Goal: Contribute content: Add original content to the website for others to see

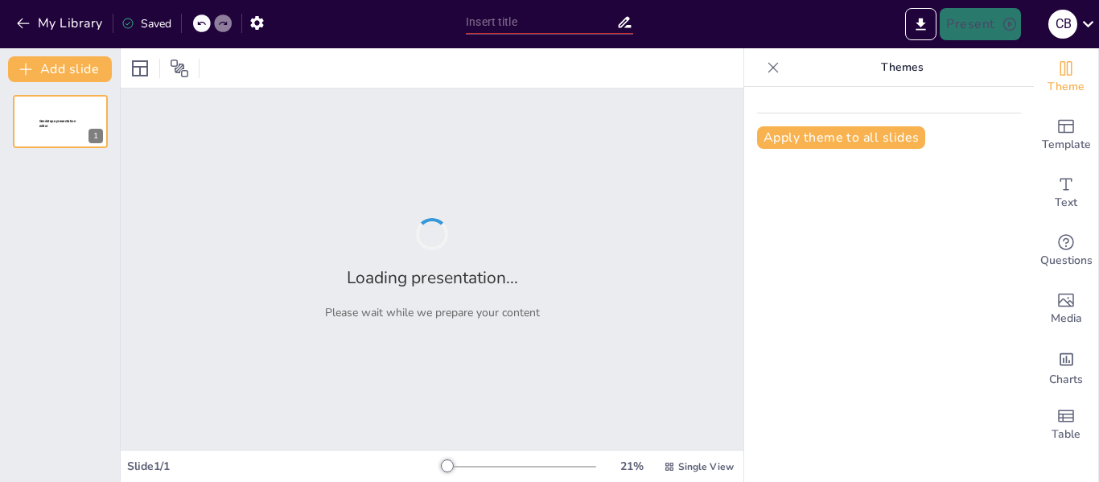
type input "S.T.A.Y. SPA: Innovación y Compromiso en Telecomunicaciones"
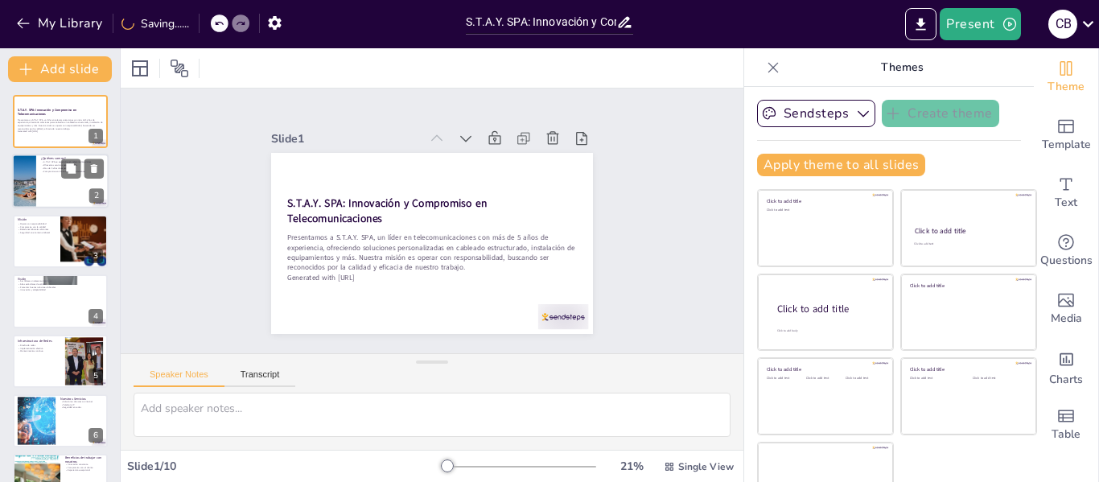
click at [49, 190] on div at bounding box center [60, 182] width 97 height 55
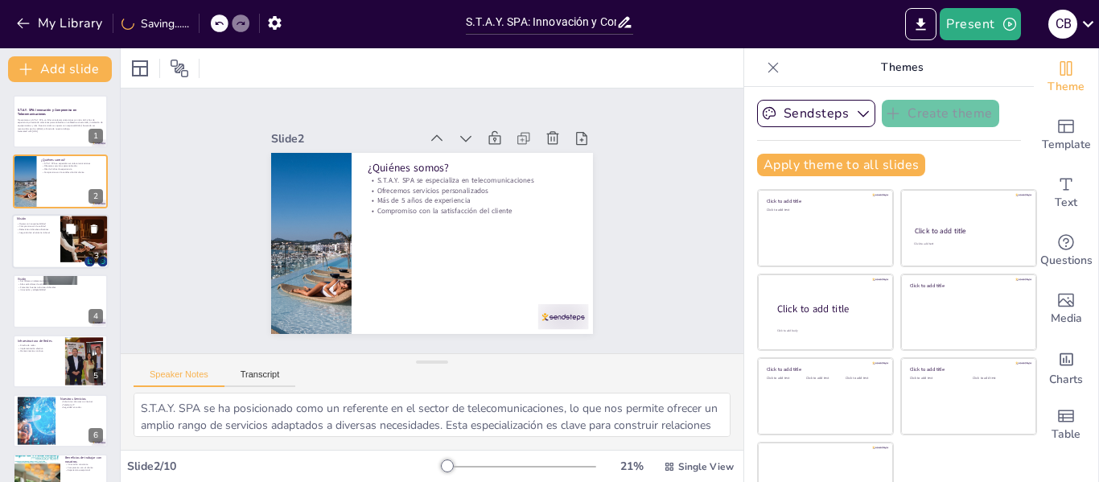
click at [48, 247] on div at bounding box center [60, 241] width 97 height 55
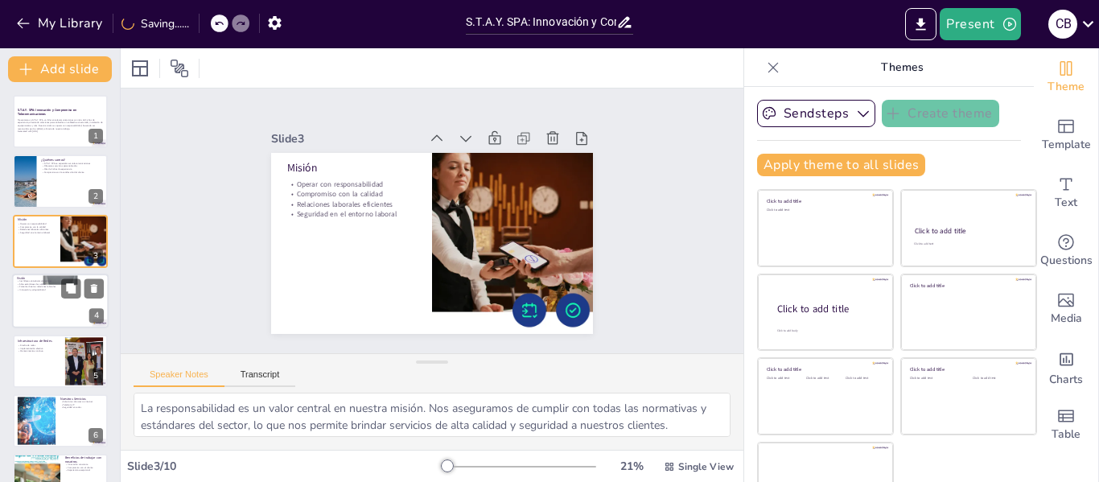
click at [49, 302] on div at bounding box center [60, 301] width 97 height 55
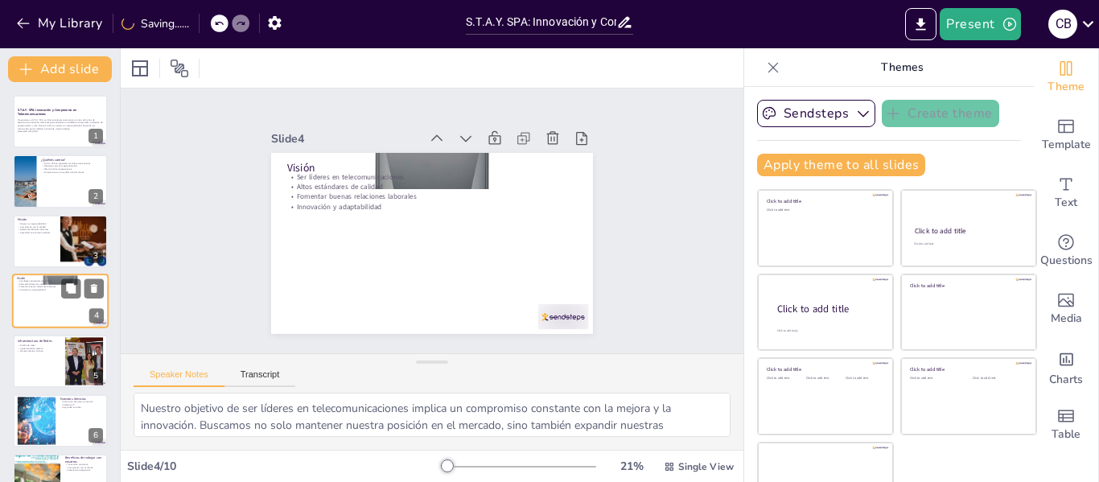
scroll to position [19, 0]
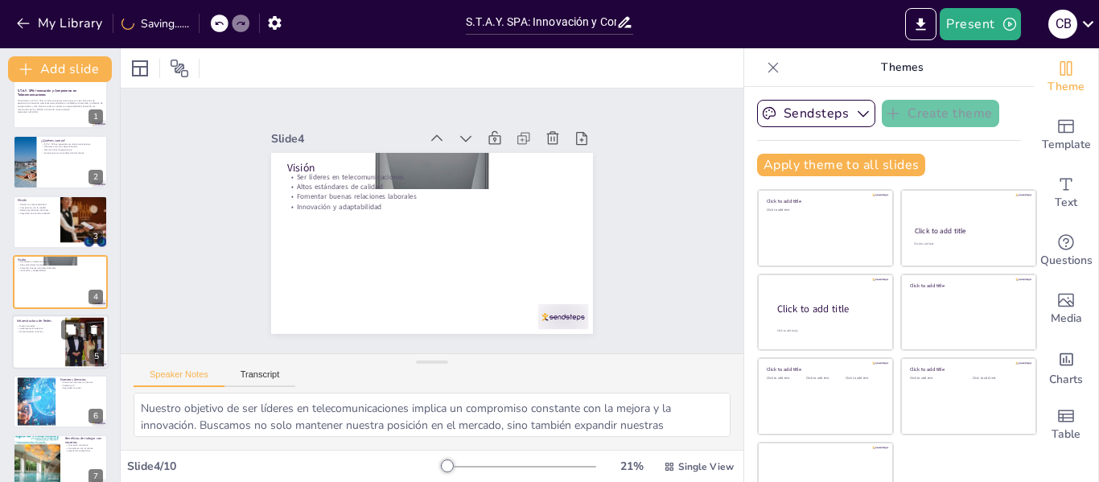
click at [54, 341] on div at bounding box center [60, 342] width 97 height 55
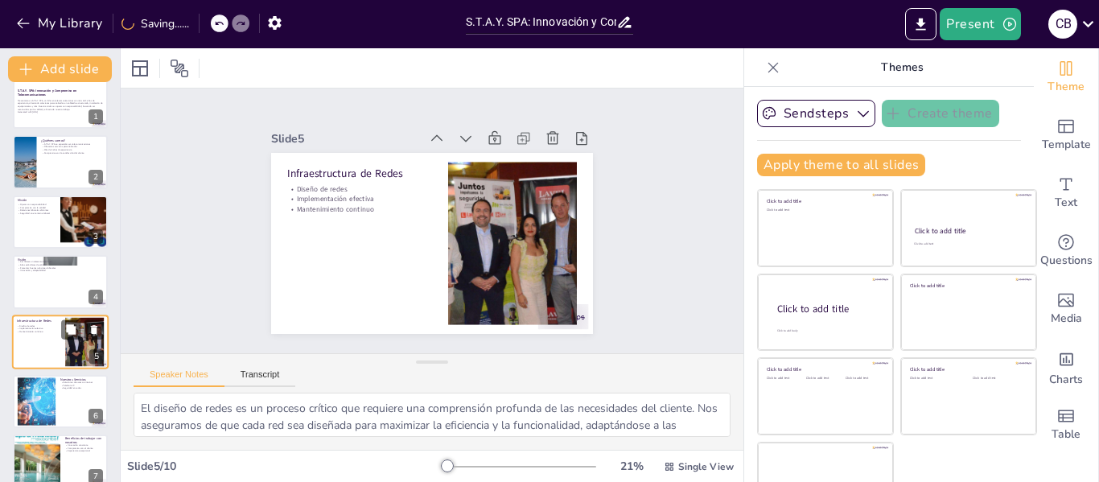
scroll to position [79, 0]
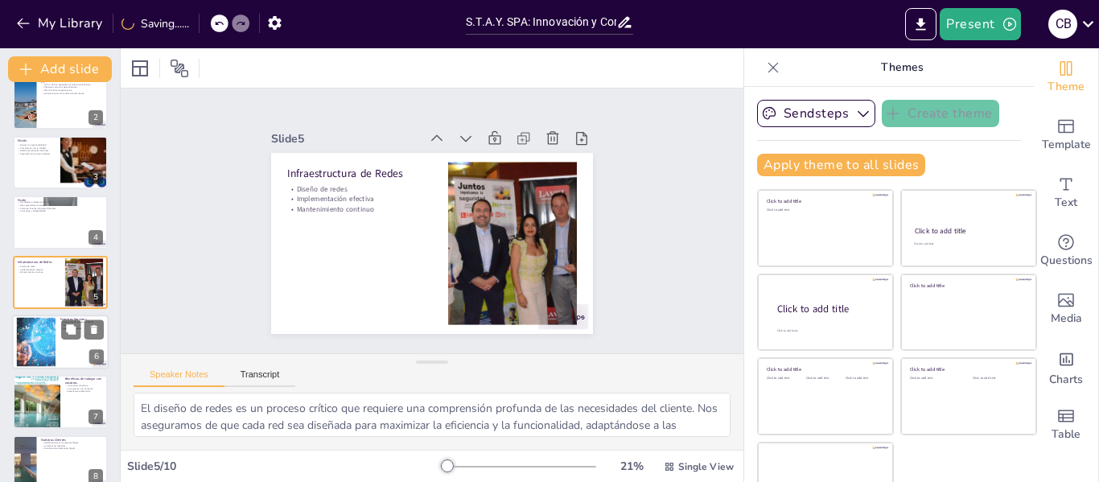
click at [33, 348] on div at bounding box center [36, 342] width 116 height 49
type textarea "Nuestras soluciones de acceso a internet son fundamentales para empresas y hoga…"
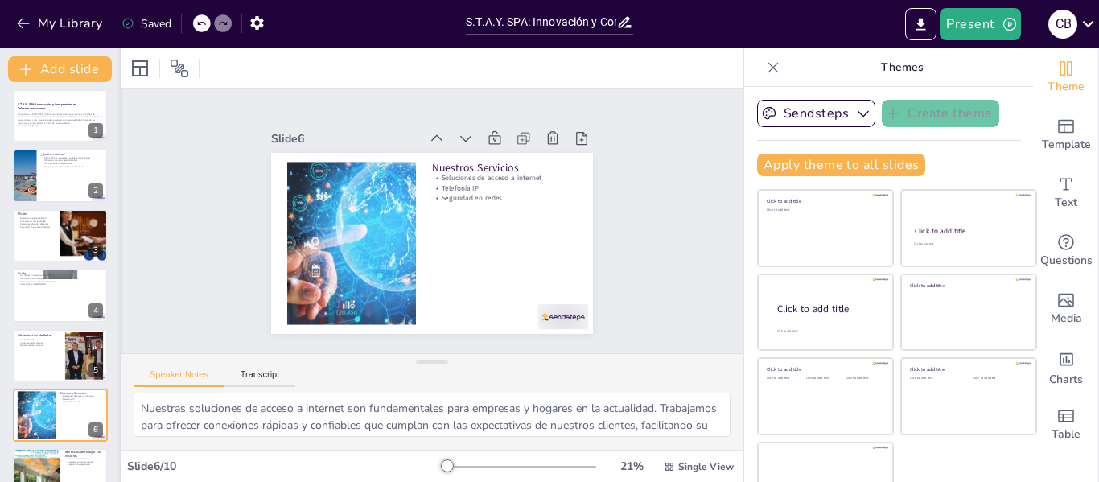
scroll to position [0, 0]
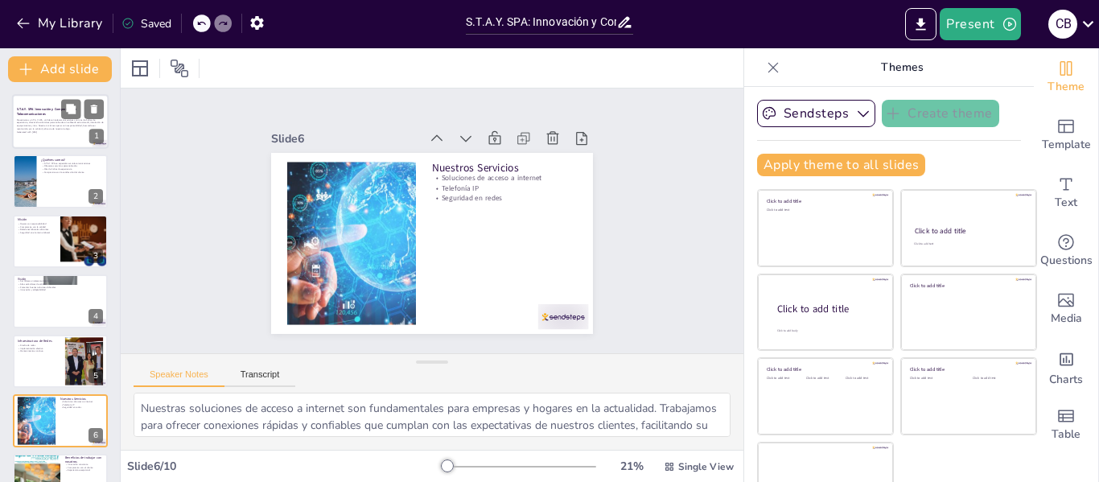
click at [58, 130] on p "Generated with [URL]" at bounding box center [60, 131] width 87 height 3
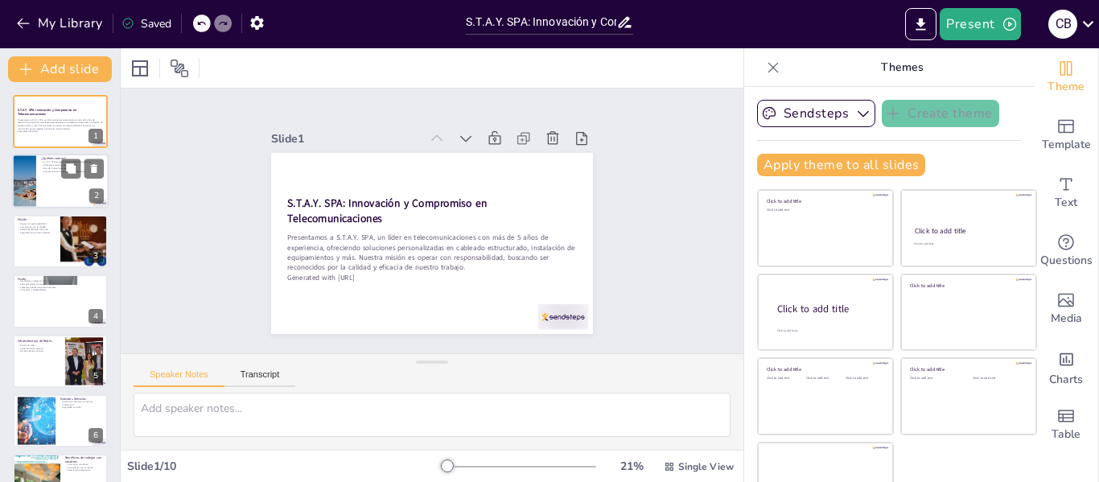
click at [61, 188] on div at bounding box center [60, 182] width 97 height 55
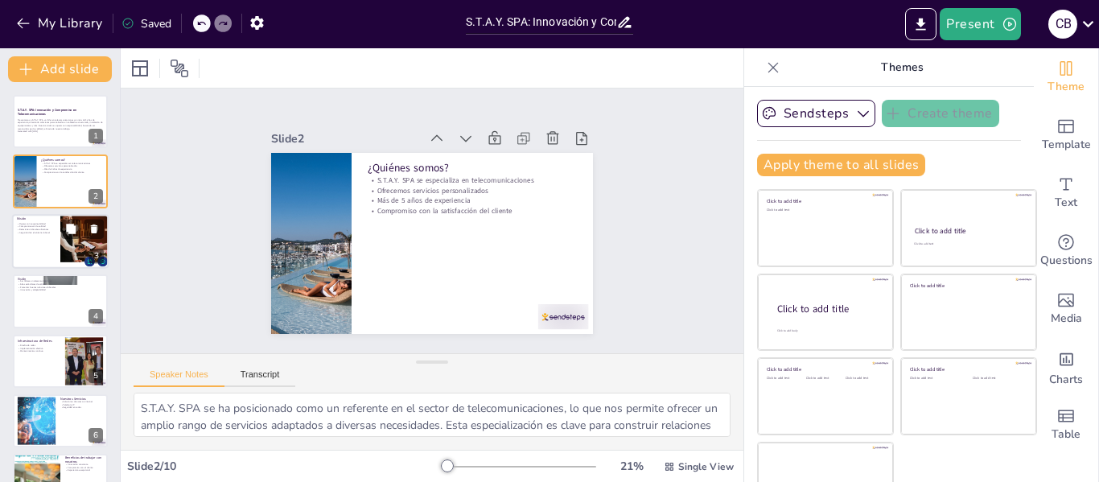
click at [37, 243] on div at bounding box center [60, 241] width 97 height 55
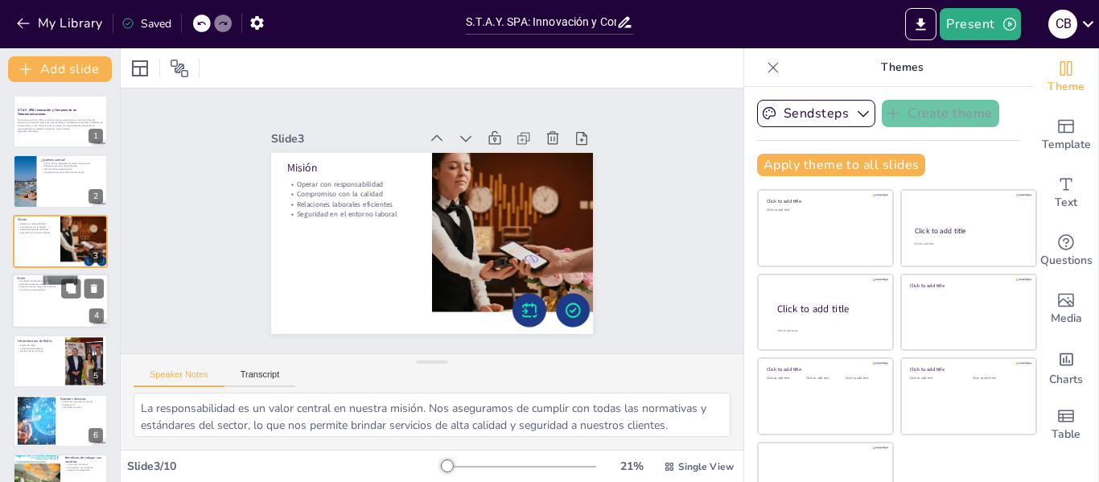
click at [48, 307] on div at bounding box center [60, 301] width 97 height 55
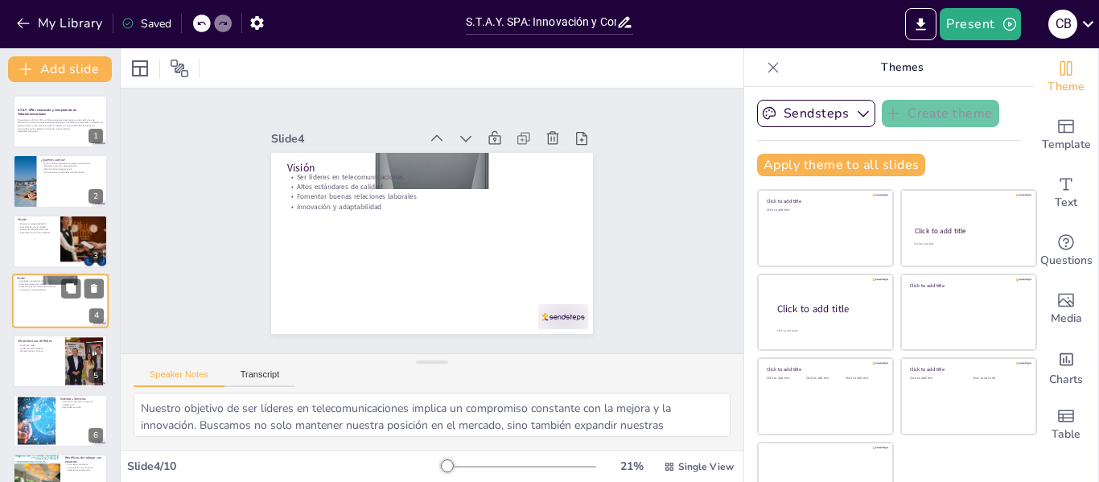
scroll to position [19, 0]
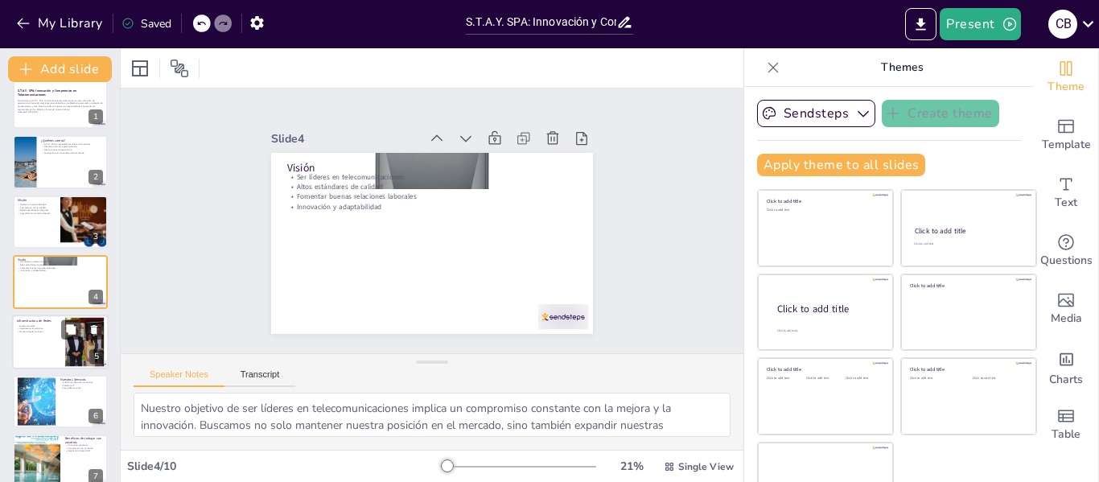
click at [35, 341] on div at bounding box center [60, 342] width 97 height 55
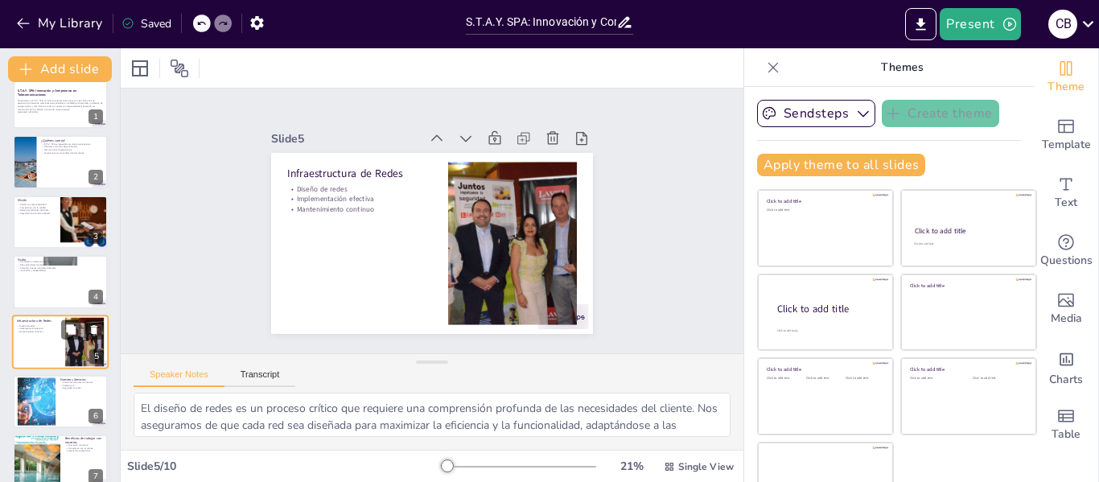
scroll to position [79, 0]
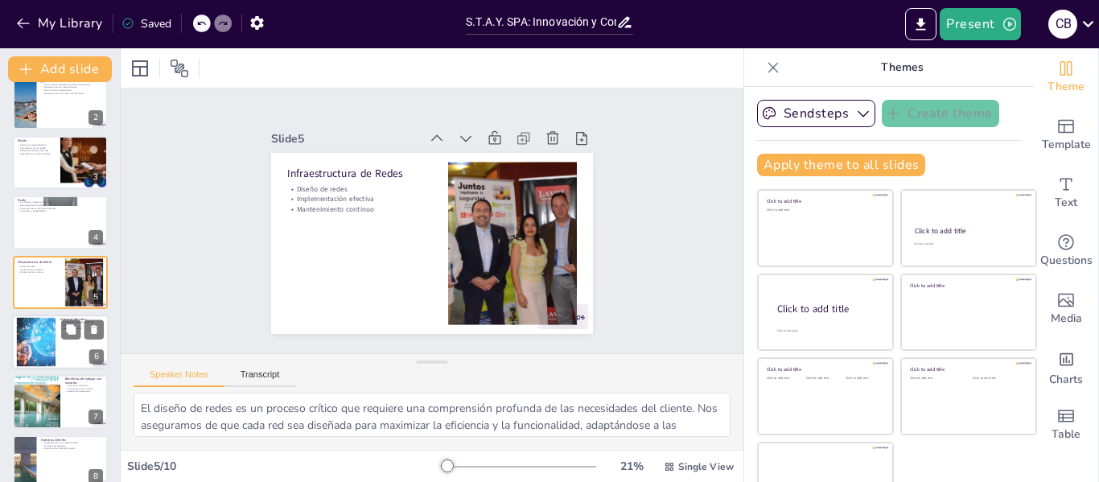
click at [68, 344] on div at bounding box center [60, 342] width 97 height 55
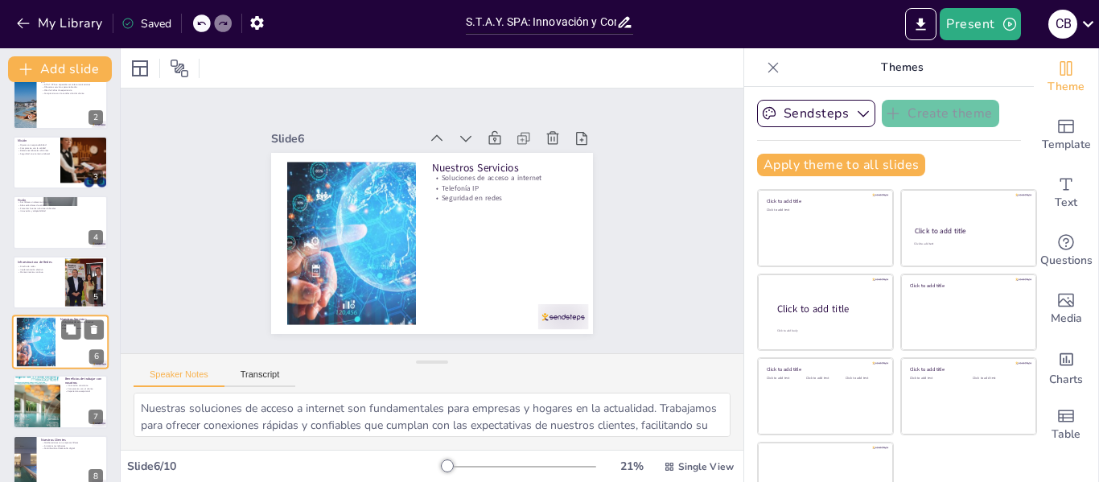
scroll to position [139, 0]
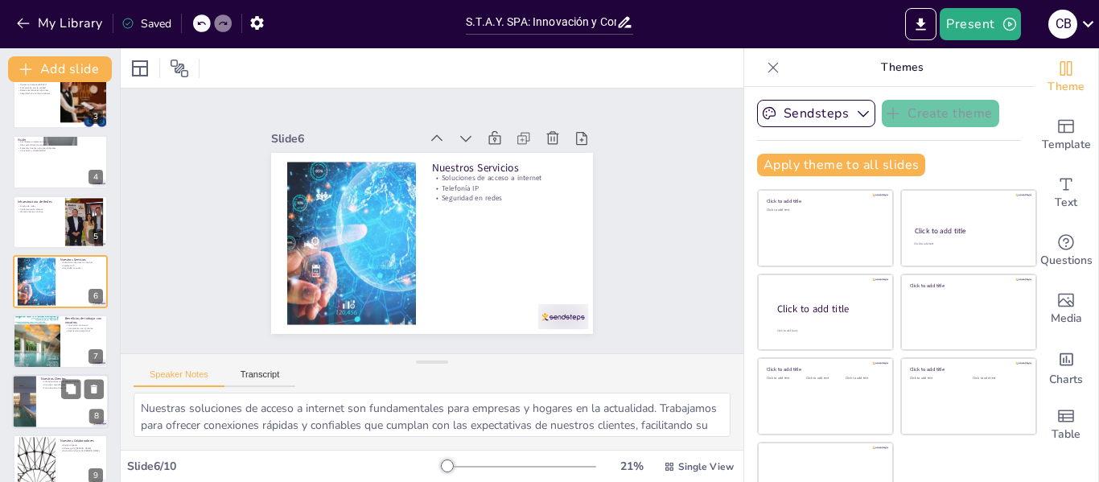
click at [65, 406] on div at bounding box center [60, 401] width 97 height 55
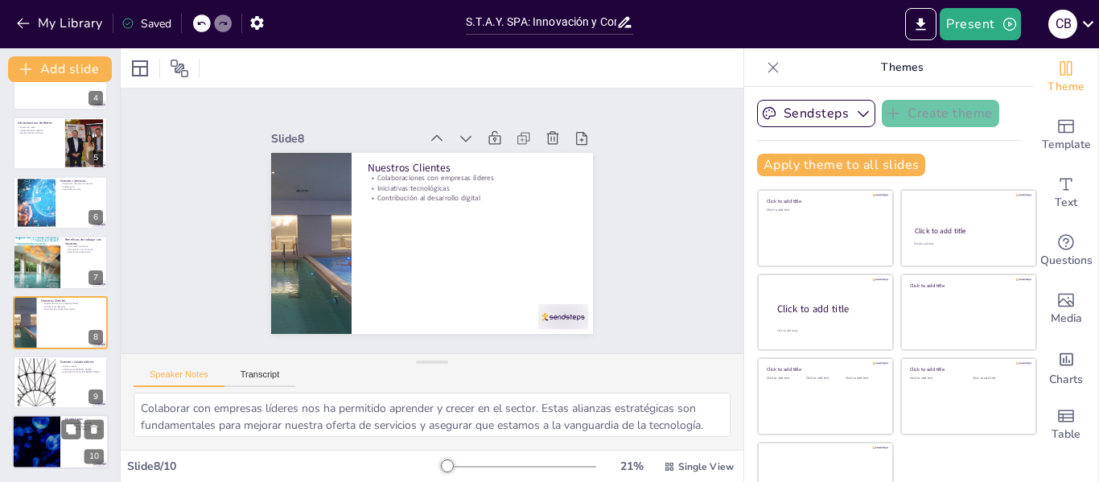
click at [67, 452] on div at bounding box center [60, 442] width 97 height 55
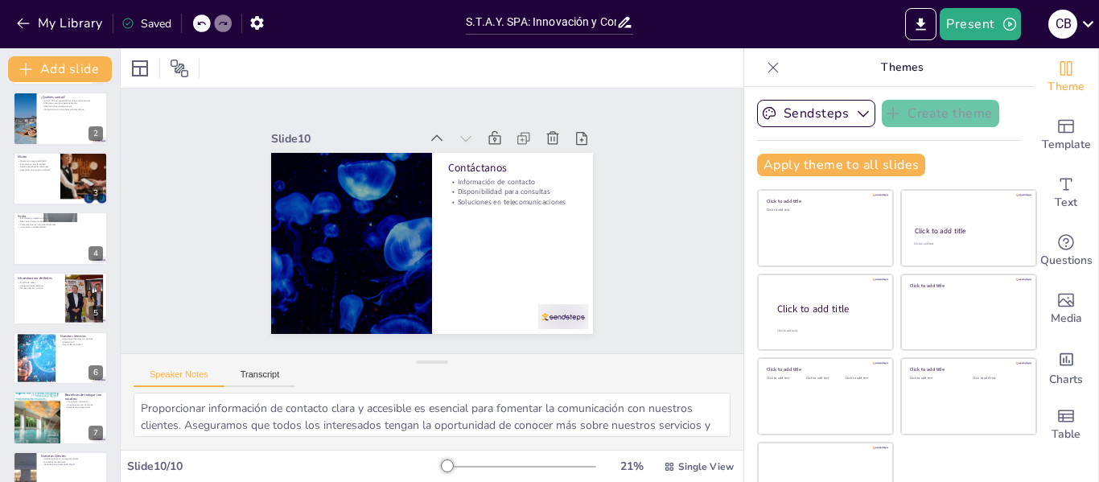
scroll to position [0, 0]
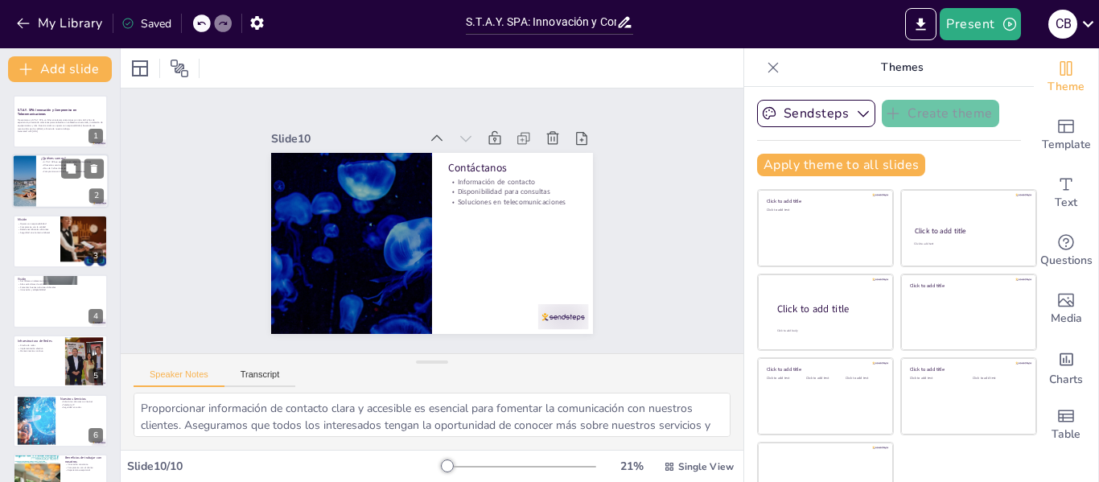
click at [57, 181] on div at bounding box center [60, 182] width 97 height 55
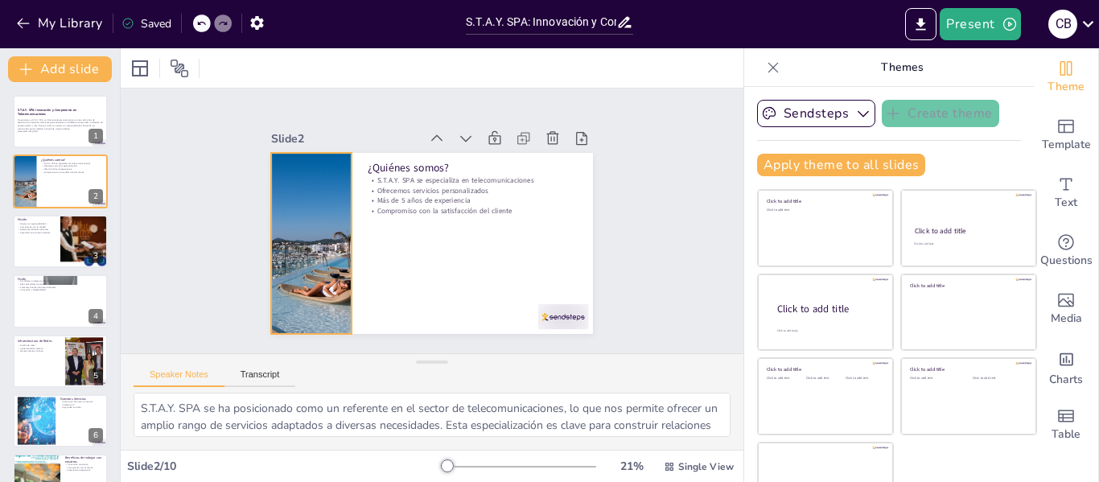
click at [298, 215] on div at bounding box center [384, 107] width 233 height 303
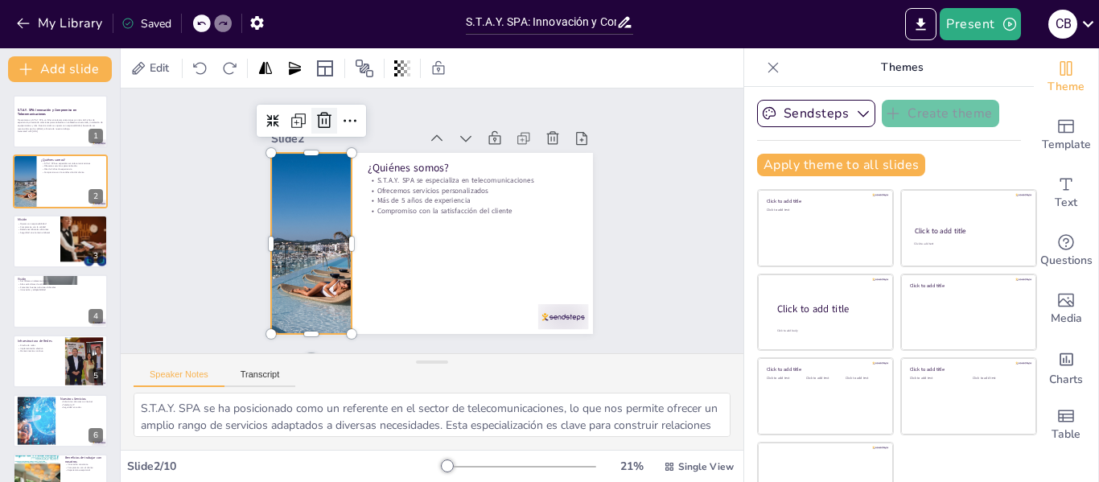
click at [324, 322] on icon at bounding box center [332, 329] width 16 height 14
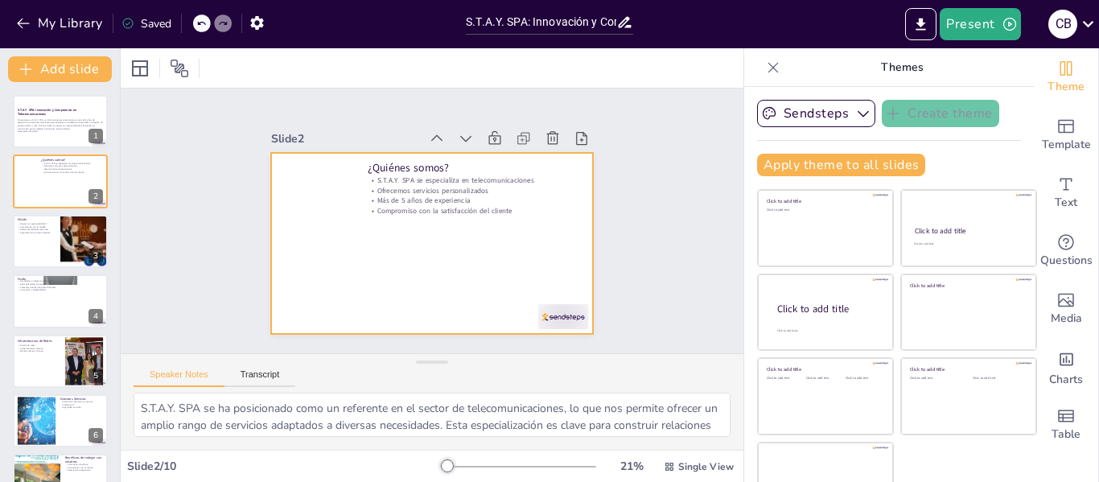
click at [295, 209] on div at bounding box center [411, 228] width 272 height 362
click at [40, 242] on div at bounding box center [60, 241] width 97 height 55
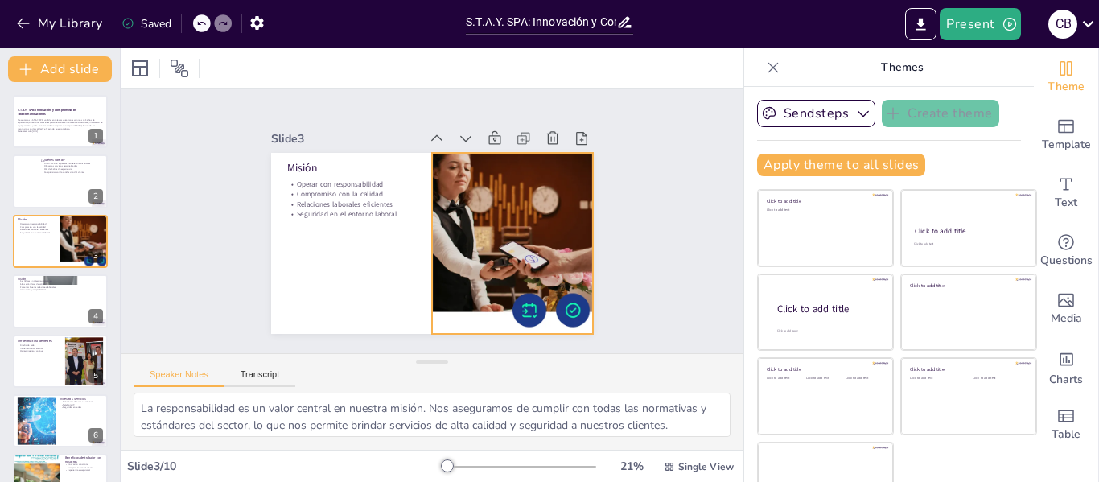
click at [499, 212] on div at bounding box center [403, 142] width 306 height 326
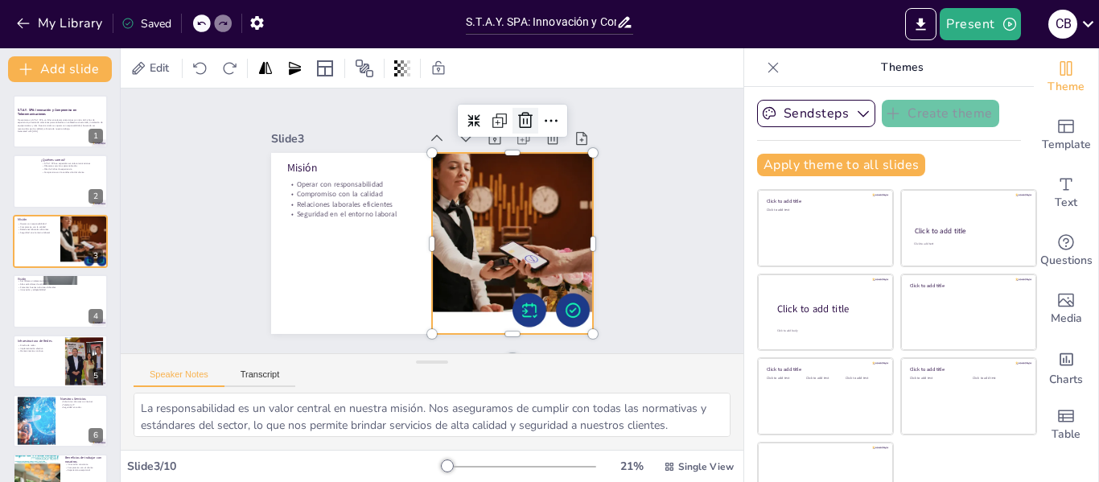
click at [523, 304] on icon at bounding box center [532, 313] width 19 height 19
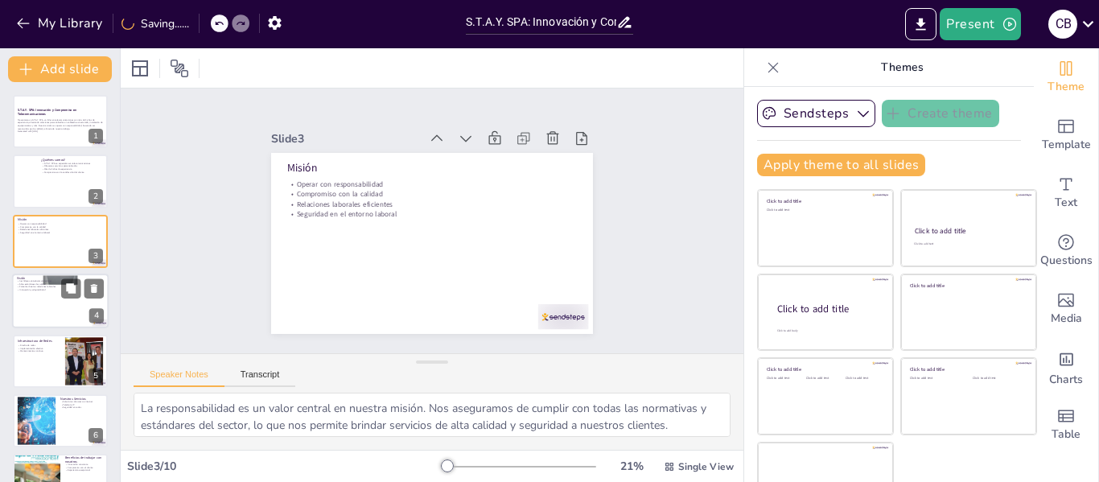
click at [69, 311] on div at bounding box center [60, 301] width 97 height 55
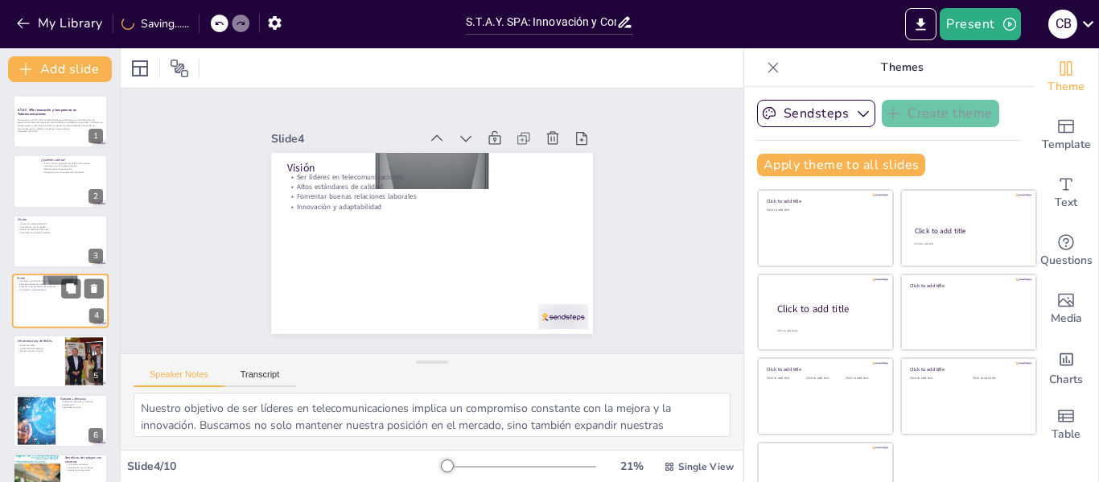
scroll to position [19, 0]
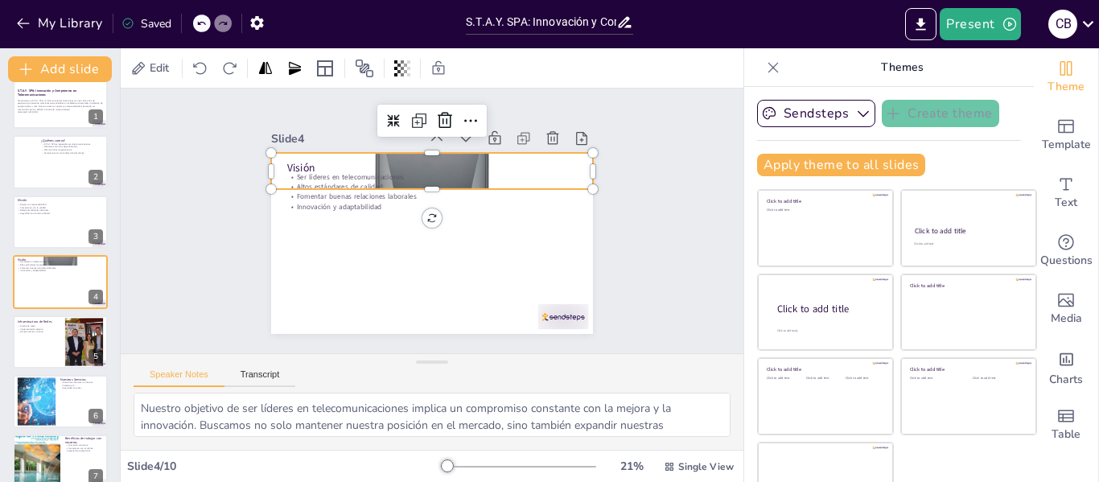
click at [446, 150] on div at bounding box center [462, 181] width 450 height 450
click at [467, 296] on icon at bounding box center [480, 309] width 27 height 27
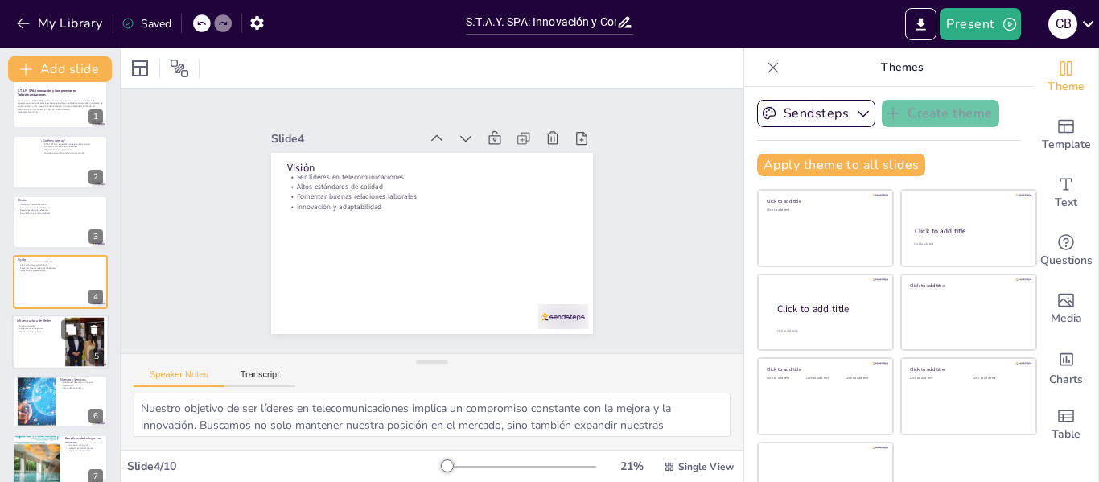
click at [40, 339] on div at bounding box center [60, 342] width 97 height 55
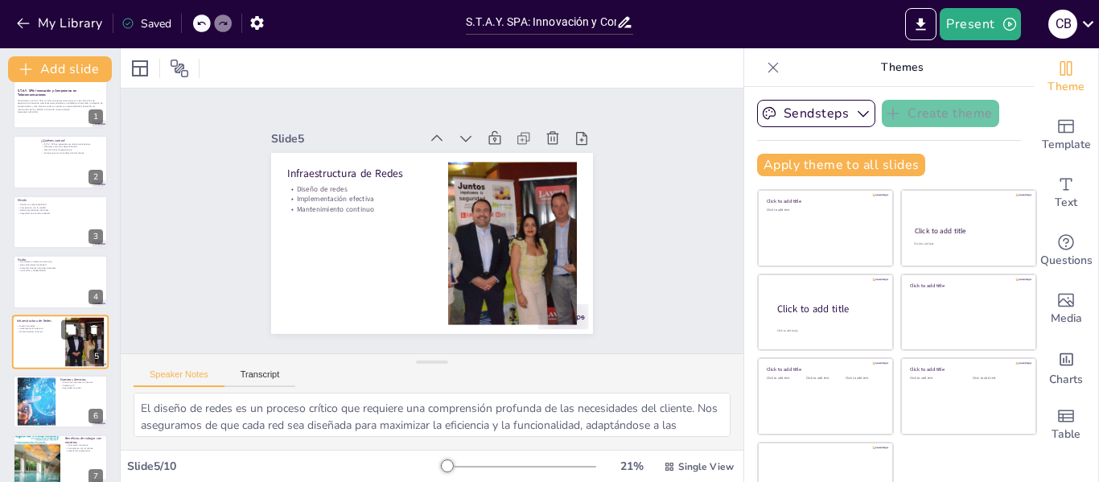
scroll to position [79, 0]
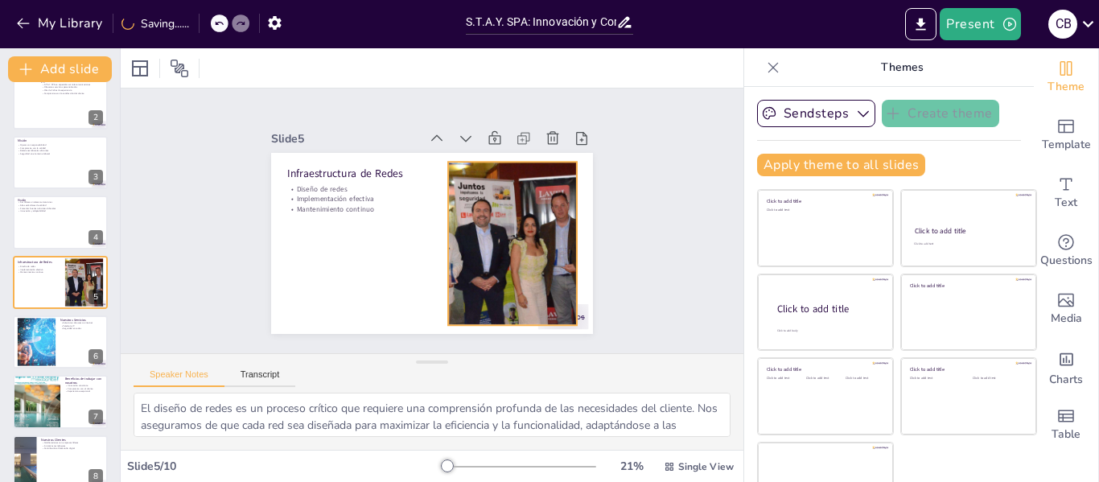
click at [472, 242] on div at bounding box center [387, 150] width 292 height 286
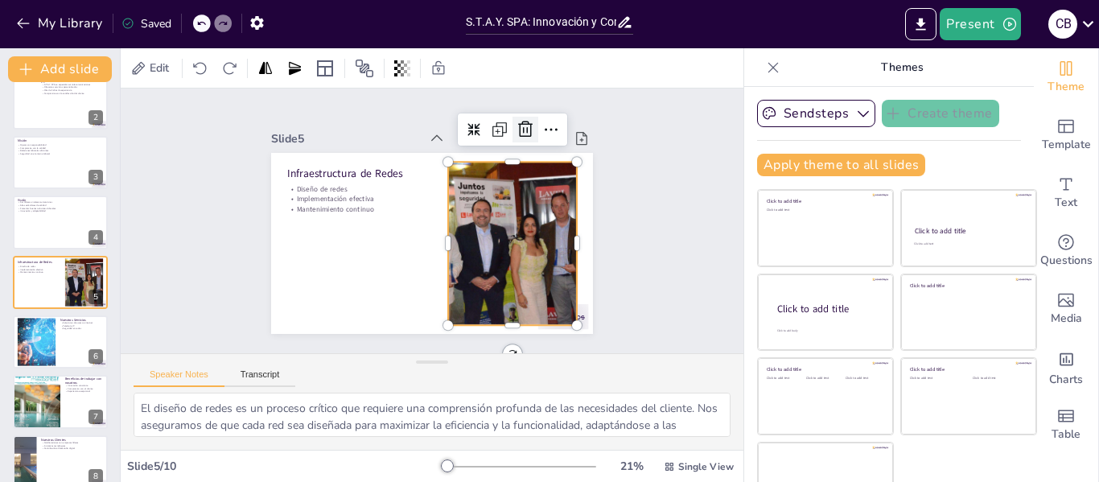
click at [421, 340] on icon at bounding box center [410, 350] width 21 height 21
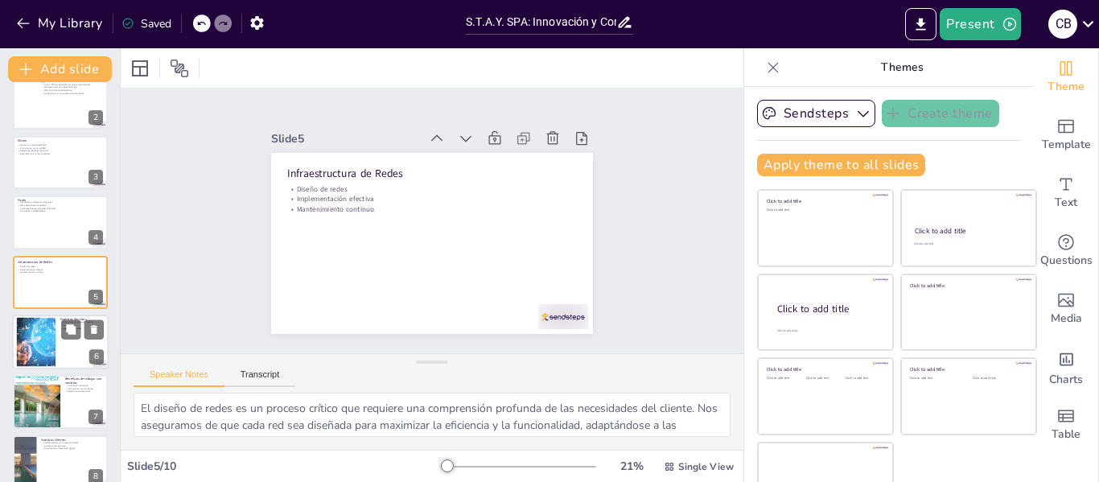
click at [67, 356] on div at bounding box center [60, 342] width 97 height 55
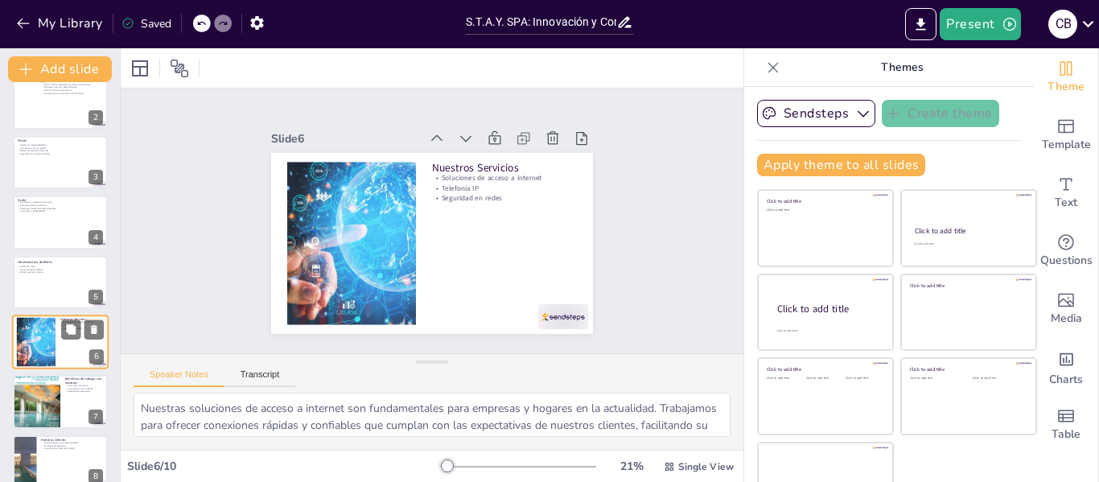
scroll to position [139, 0]
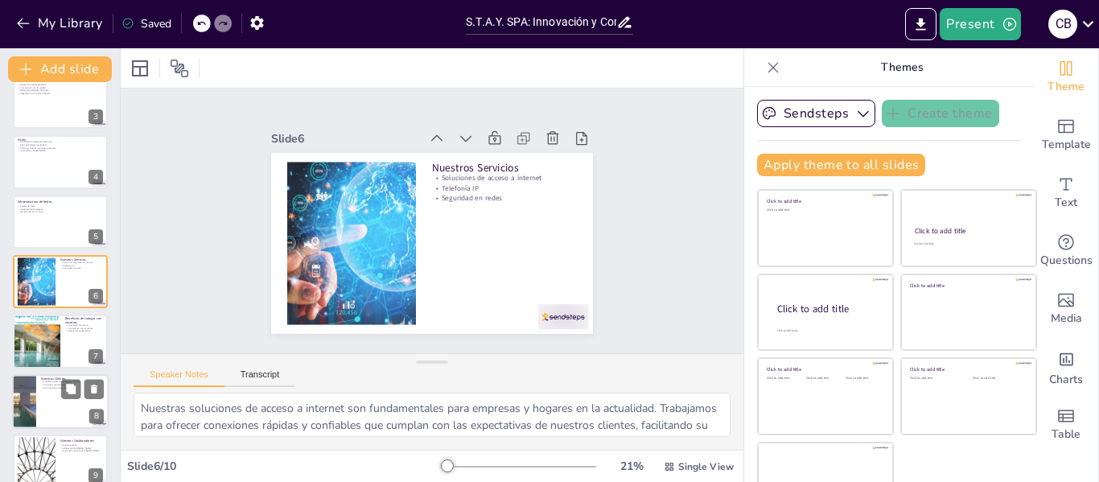
click at [66, 415] on div at bounding box center [60, 401] width 97 height 55
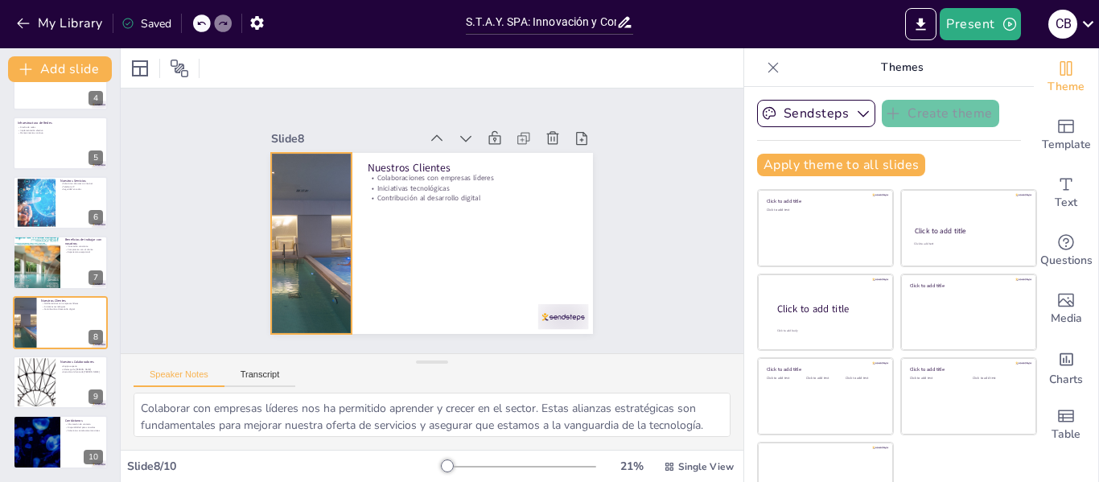
click at [410, 225] on div at bounding box center [554, 211] width 289 height 208
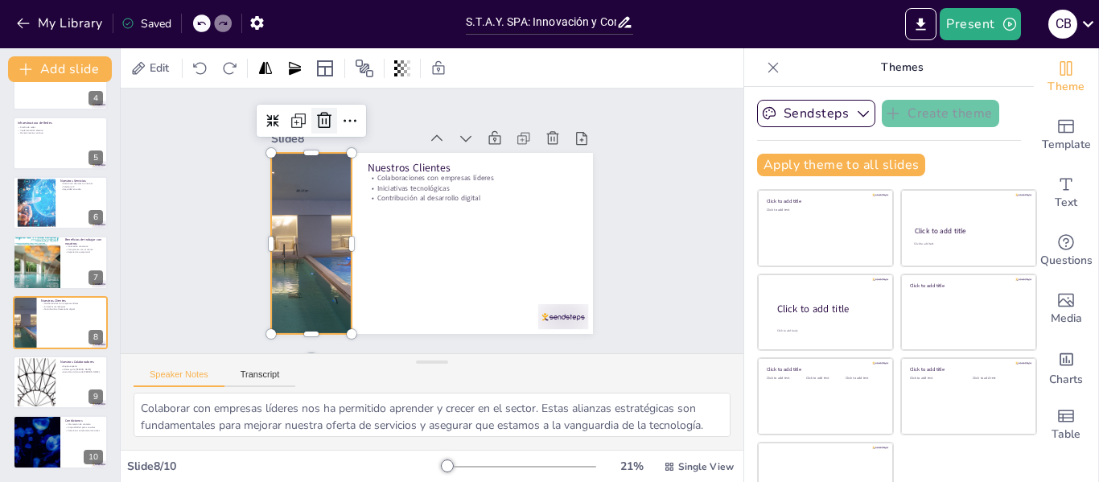
click at [541, 125] on icon at bounding box center [552, 136] width 23 height 23
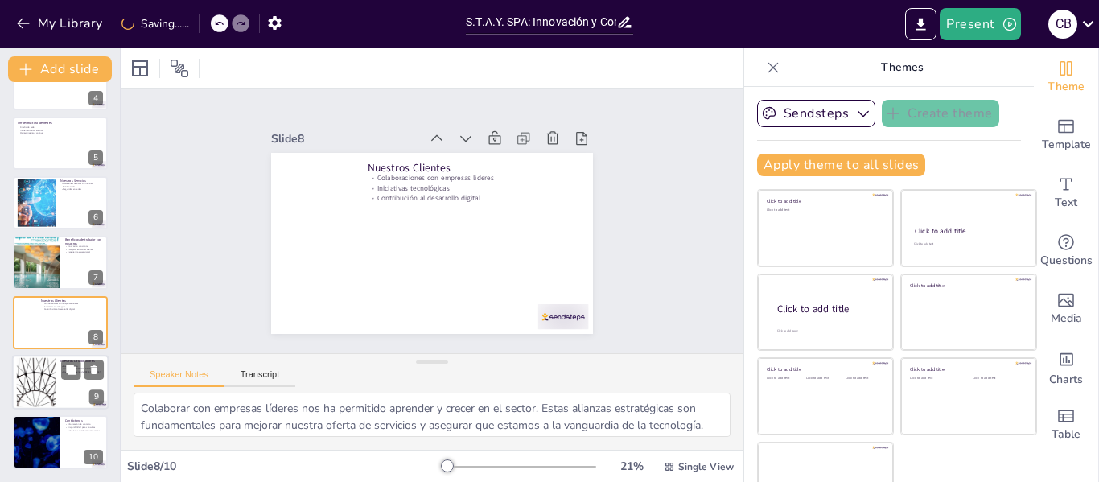
click at [56, 386] on div at bounding box center [60, 382] width 97 height 55
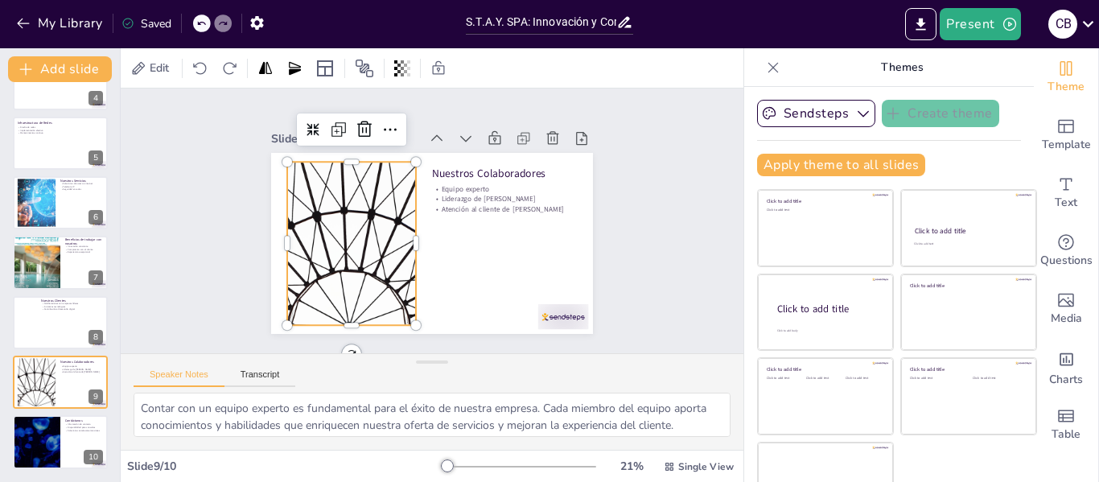
click at [339, 237] on div at bounding box center [453, 139] width 286 height 332
click at [490, 303] on icon at bounding box center [499, 312] width 19 height 19
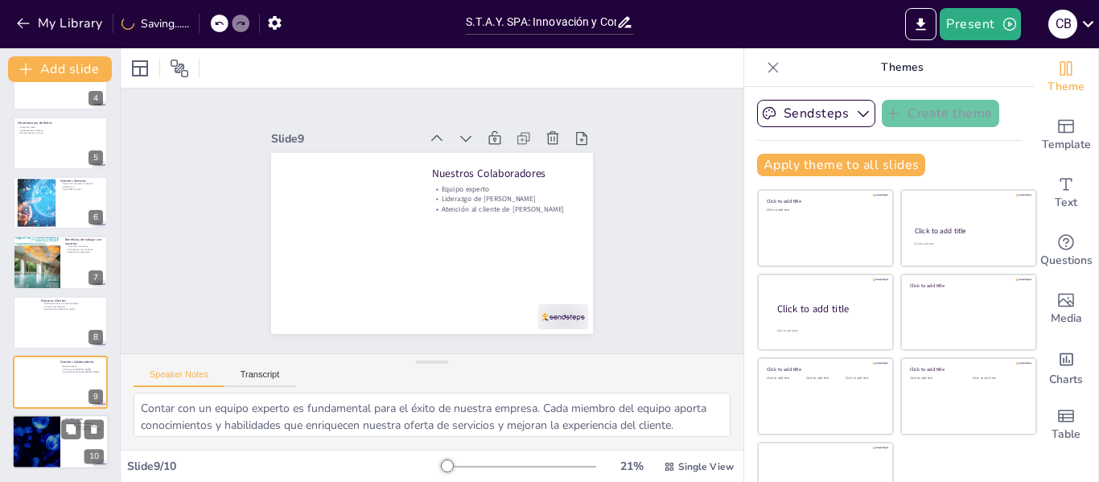
click at [39, 439] on div at bounding box center [36, 442] width 97 height 55
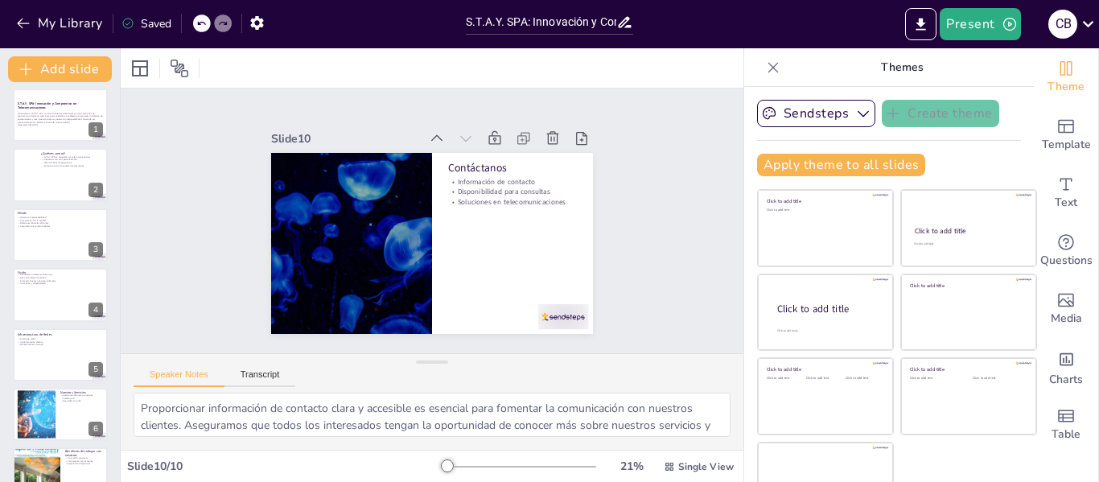
scroll to position [0, 0]
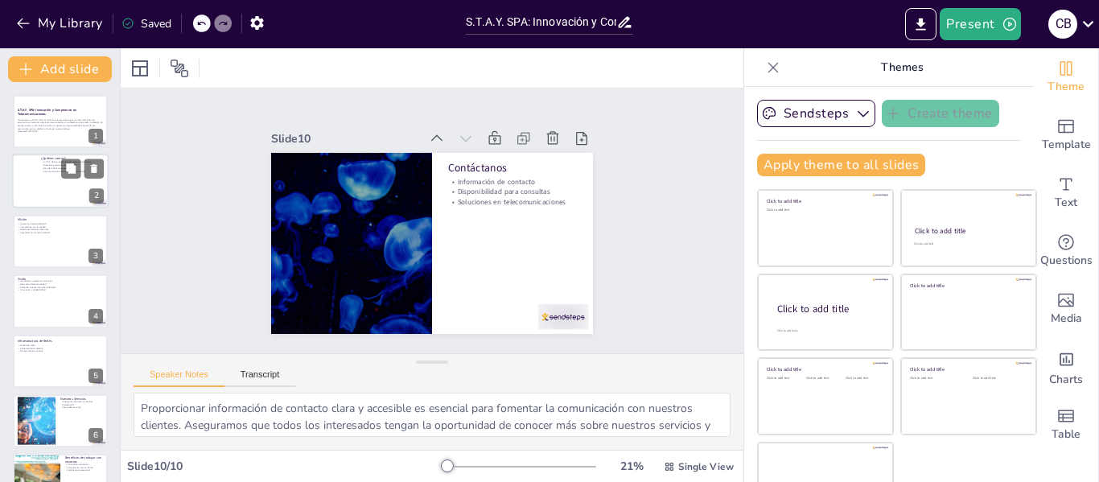
click at [41, 192] on div at bounding box center [60, 182] width 97 height 55
type textarea "S.T.A.Y. SPA se ha posicionado como un referente en el sector de telecomunicaci…"
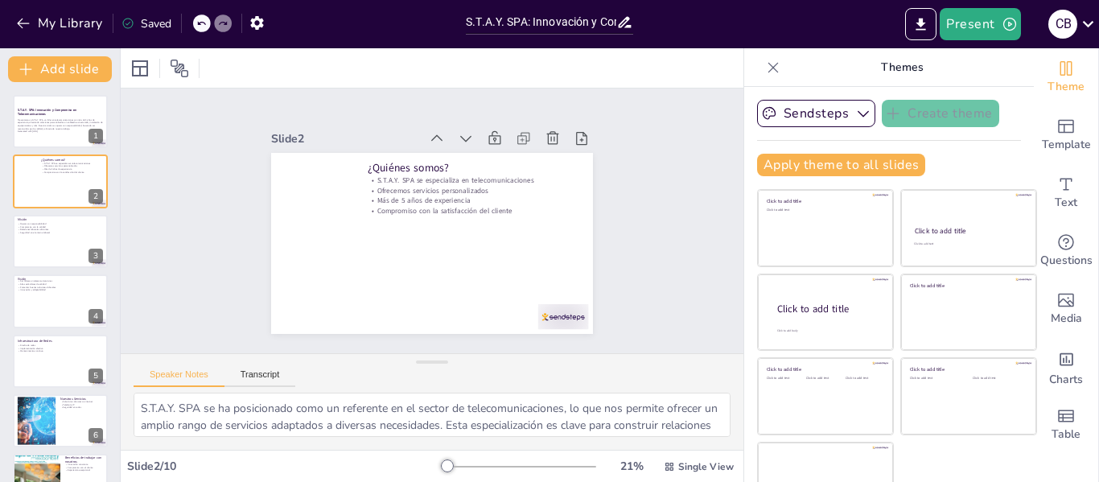
click at [637, 76] on div at bounding box center [432, 67] width 623 height 39
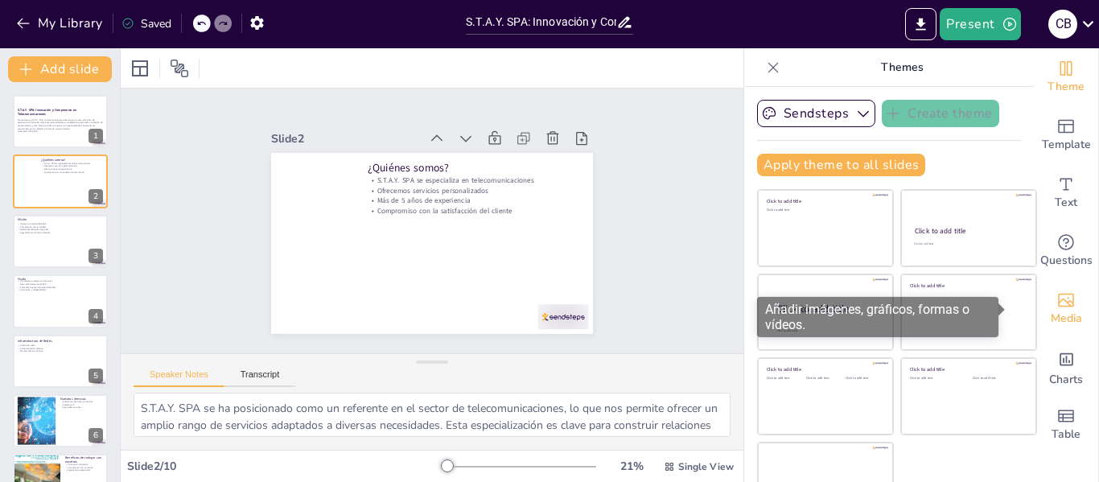
click at [1051, 310] on span "Media" at bounding box center [1066, 319] width 31 height 18
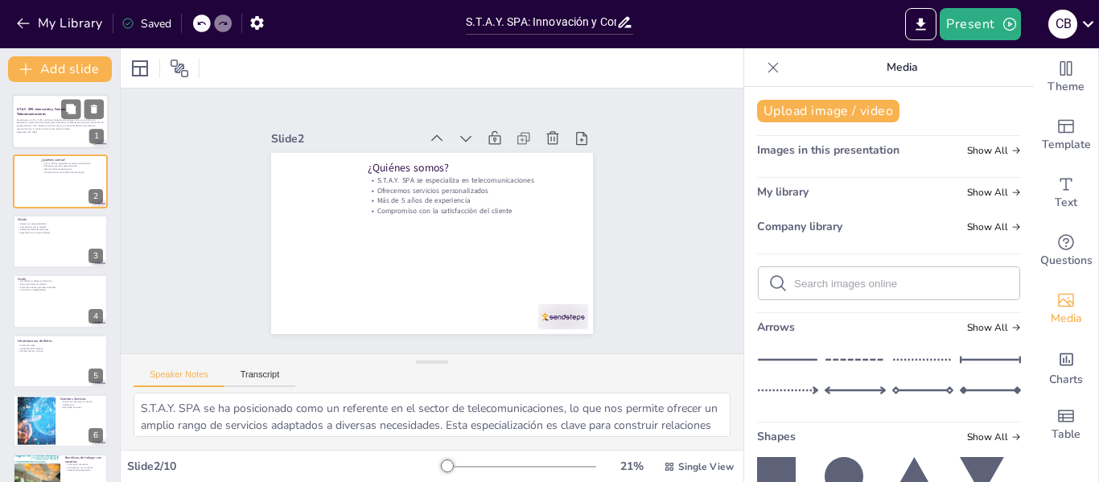
click at [69, 134] on div "Presentamos a S.T.A.Y. SPA, un líder en telecomunicaciones con más de 5 años de…" at bounding box center [60, 125] width 87 height 19
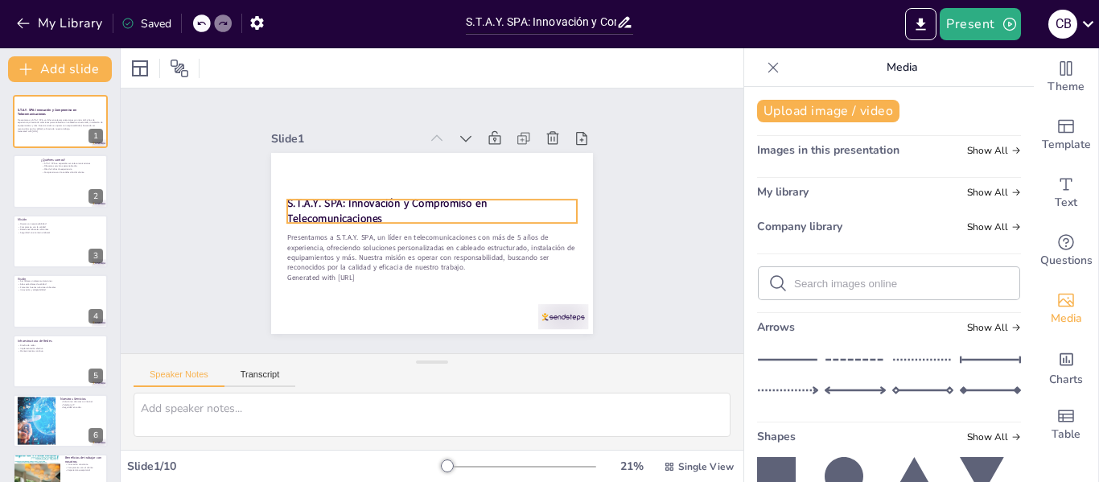
click at [383, 200] on strong "S.T.A.Y. SPA: Innovación y Compromiso en Telecomunicaciones" at bounding box center [428, 173] width 90 height 195
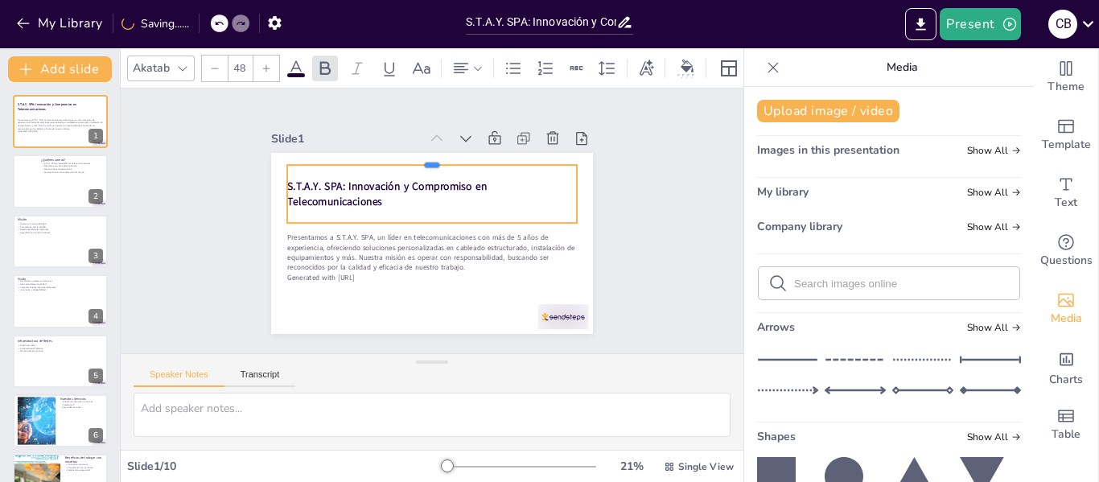
drag, startPoint x: 420, startPoint y: 192, endPoint x: 424, endPoint y: 157, distance: 34.8
click at [424, 197] on div at bounding box center [464, 275] width 258 height 156
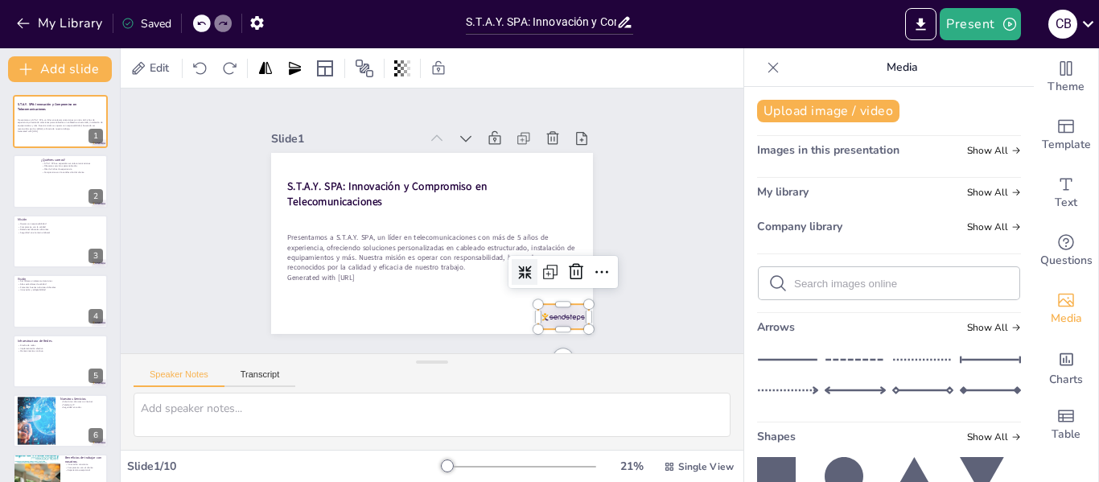
click at [546, 308] on div at bounding box center [572, 302] width 52 height 31
click at [346, 118] on icon at bounding box center [333, 105] width 27 height 27
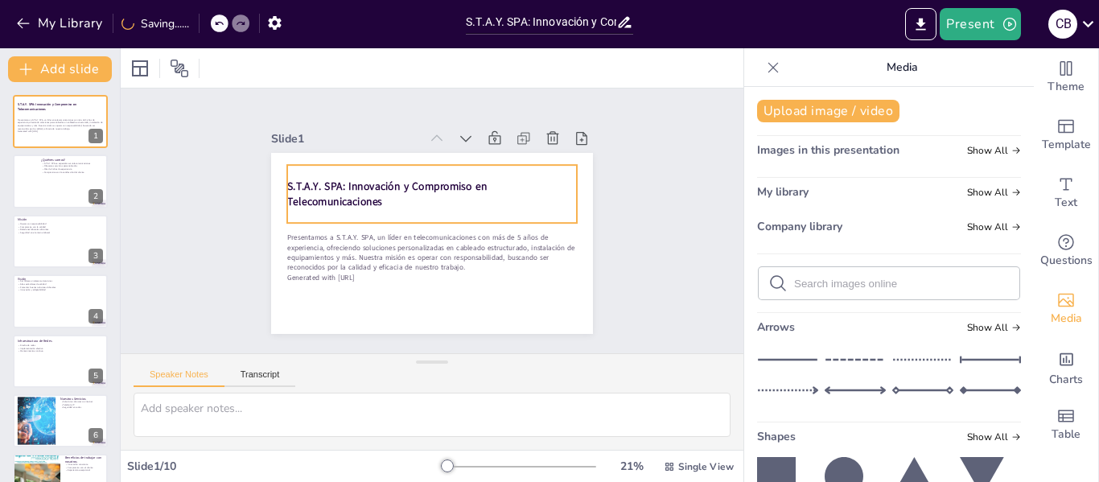
click at [361, 175] on strong "S.T.A.Y. SPA: Innovación y Compromiso en Telecomunicaciones" at bounding box center [375, 231] width 159 height 156
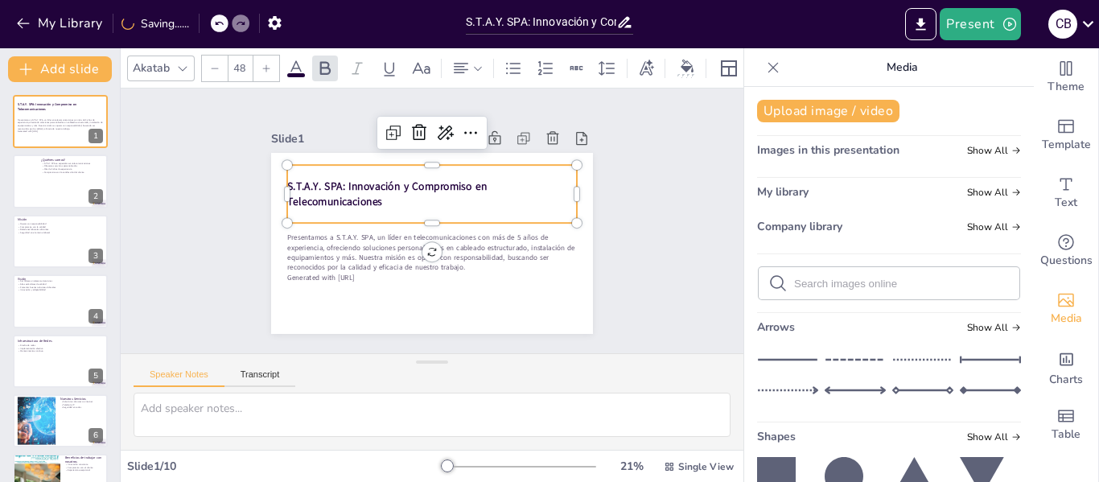
click at [338, 182] on strong "S.T.A.Y. SPA: Innovación y Compromiso en Telecomunicaciones" at bounding box center [394, 178] width 202 height 56
click at [414, 182] on strong "S.T.A.Y. SPA: Innovación y Compromiso en Telecomunicaciones" at bounding box center [449, 170] width 71 height 199
click at [338, 182] on strong "S.T.A.Y. SPA: Innovación y Compromiso en Telecomunicaciones" at bounding box center [416, 165] width 168 height 145
click at [388, 188] on strong "S.T.A.Y. SPA: Innovación y Compromiso en Telecomunicaciones" at bounding box center [485, 233] width 195 height 90
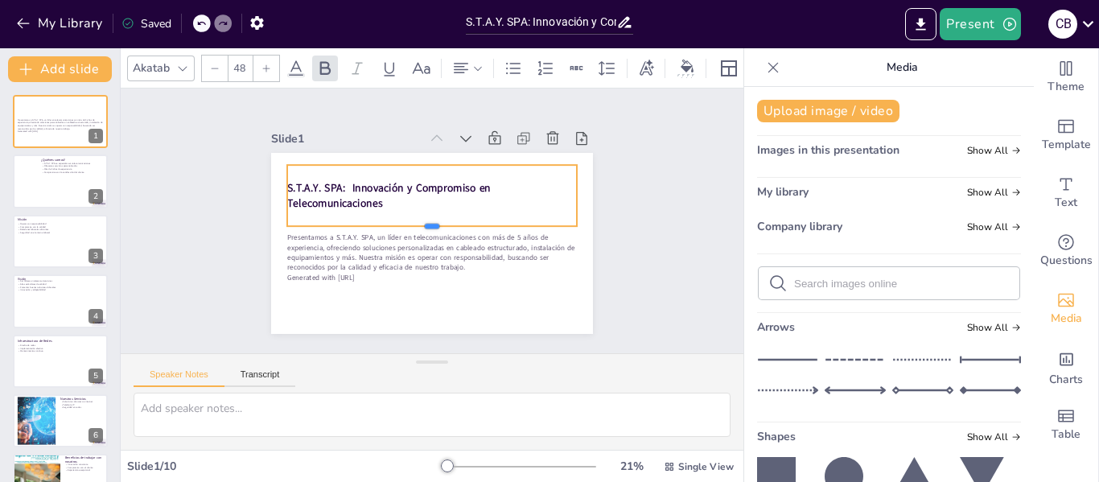
drag, startPoint x: 421, startPoint y: 189, endPoint x: 420, endPoint y: 221, distance: 32.2
click at [420, 221] on div at bounding box center [443, 226] width 130 height 270
click at [399, 182] on strong "S.T.A.Y. SPA: Innovación y Compromiso en Telecomunicaciones" at bounding box center [485, 215] width 173 height 143
click at [382, 182] on strong "S.T.A.Y. SPA: Innovación y Compromiso en Telecomunicaciones" at bounding box center [436, 168] width 109 height 192
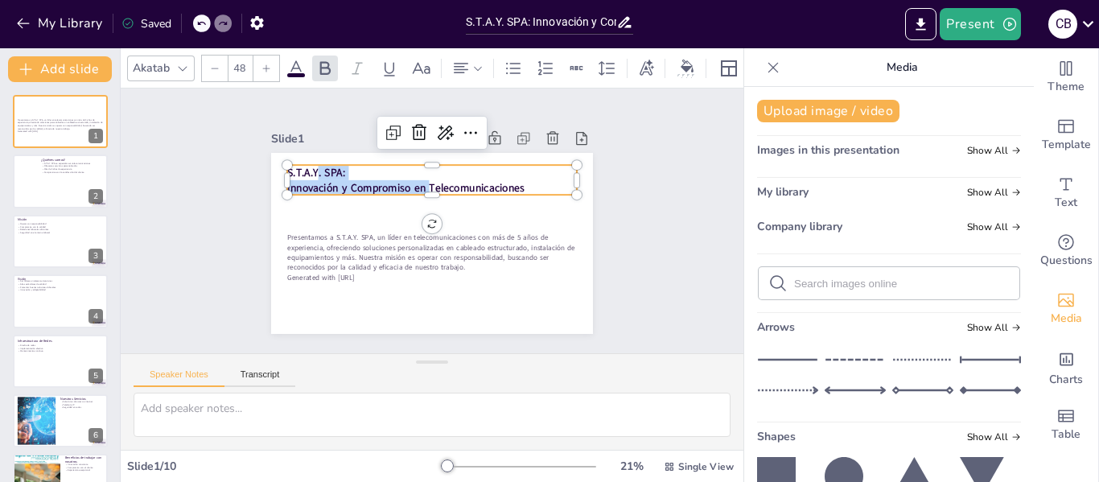
drag, startPoint x: 419, startPoint y: 188, endPoint x: 419, endPoint y: 212, distance: 24.1
click at [419, 212] on div "Presentamos a S.T.A.Y. SPA, un líder en telecomunicaciones con más de 5 años de…" at bounding box center [452, 209] width 318 height 369
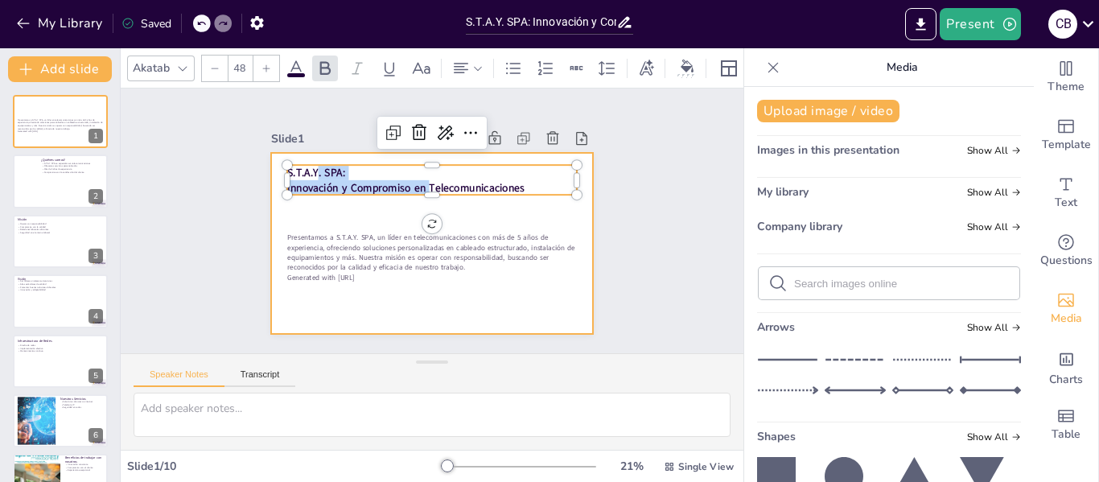
click at [399, 200] on div at bounding box center [432, 243] width 322 height 181
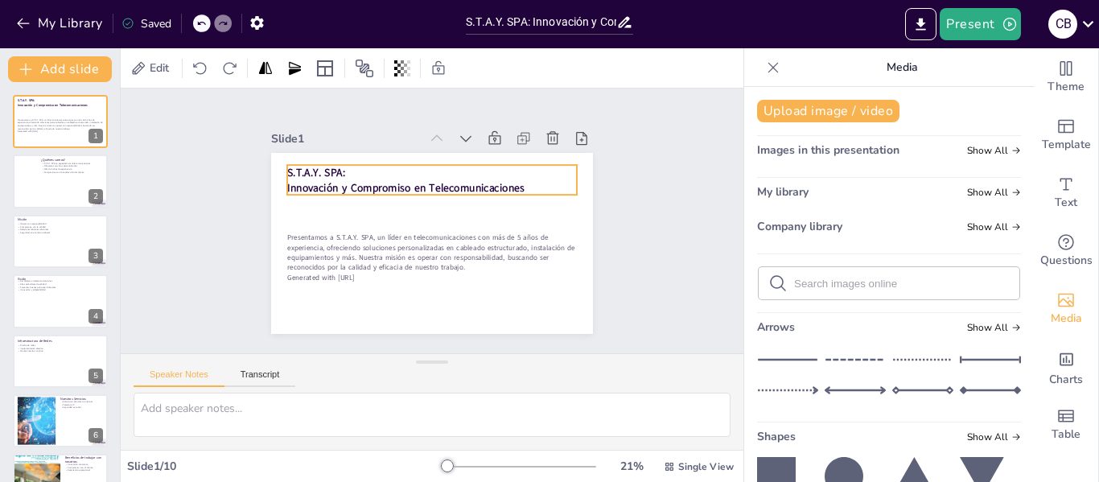
click at [420, 200] on p "S.T.A.Y. SPA:" at bounding box center [451, 266] width 270 height 132
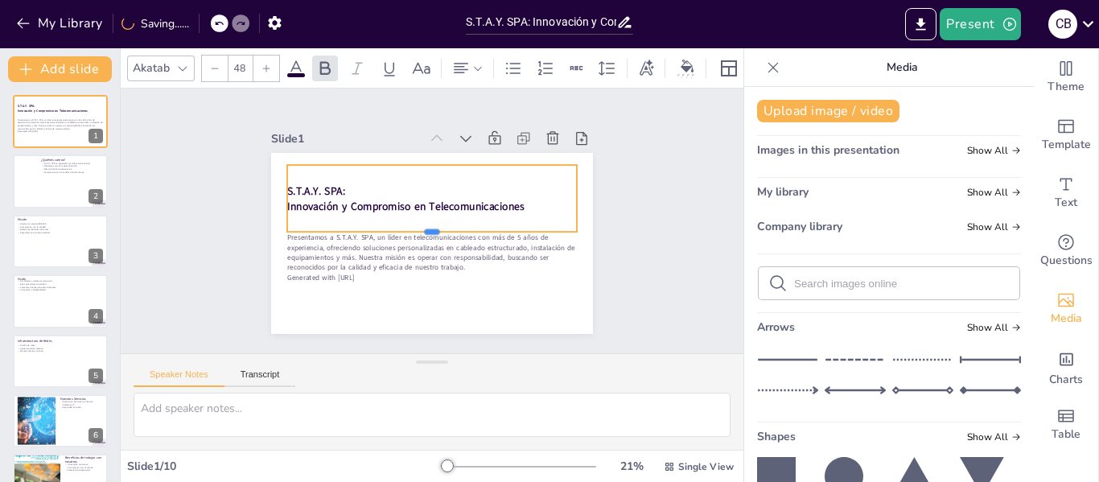
drag, startPoint x: 419, startPoint y: 189, endPoint x: 423, endPoint y: 227, distance: 38.0
click at [423, 227] on div at bounding box center [415, 226] width 101 height 279
click at [409, 131] on strong "S.T.A.Y. SPA:" at bounding box center [425, 102] width 32 height 60
click at [379, 134] on strong "S.T.A.Y. SPA:" at bounding box center [400, 105] width 42 height 57
click at [472, 143] on strong "S.T.A.Y. SPA:" at bounding box center [485, 114] width 27 height 60
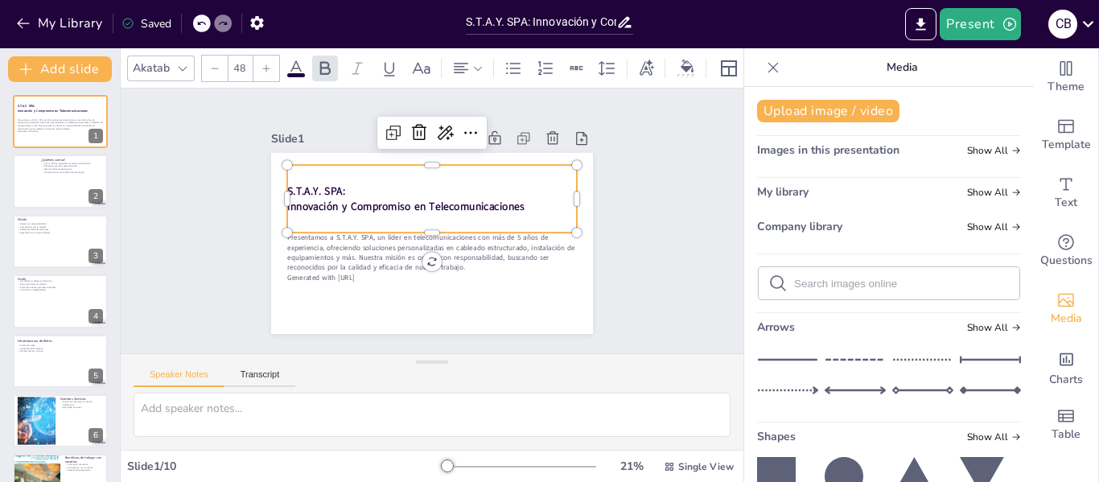
click at [522, 197] on strong "S.T.A.Y. SPA:" at bounding box center [552, 213] width 60 height 32
click at [379, 134] on strong "S.T.A.Y. SPA:" at bounding box center [400, 105] width 42 height 57
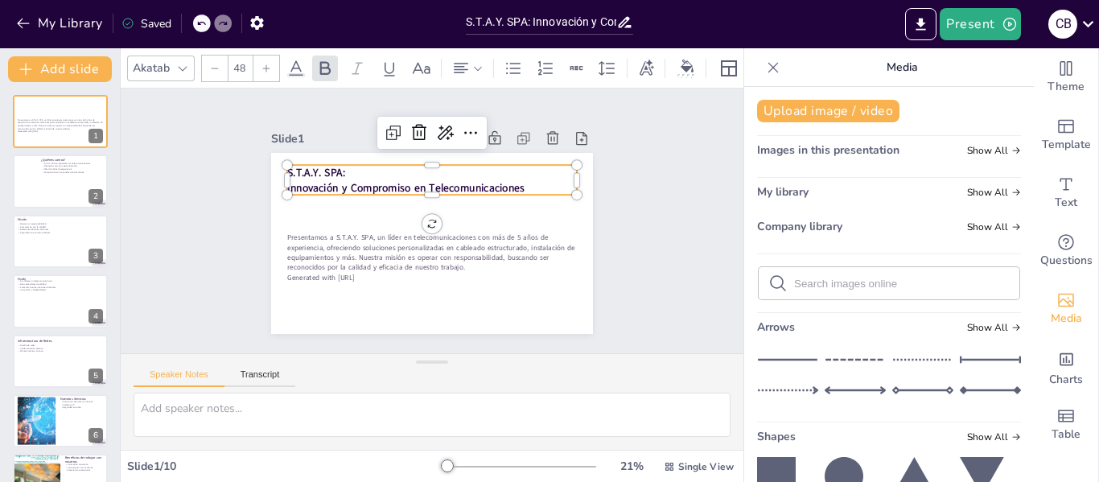
click at [402, 247] on strong "Innovación y Compromiso en Telecomunicaciones" at bounding box center [458, 254] width 237 height 14
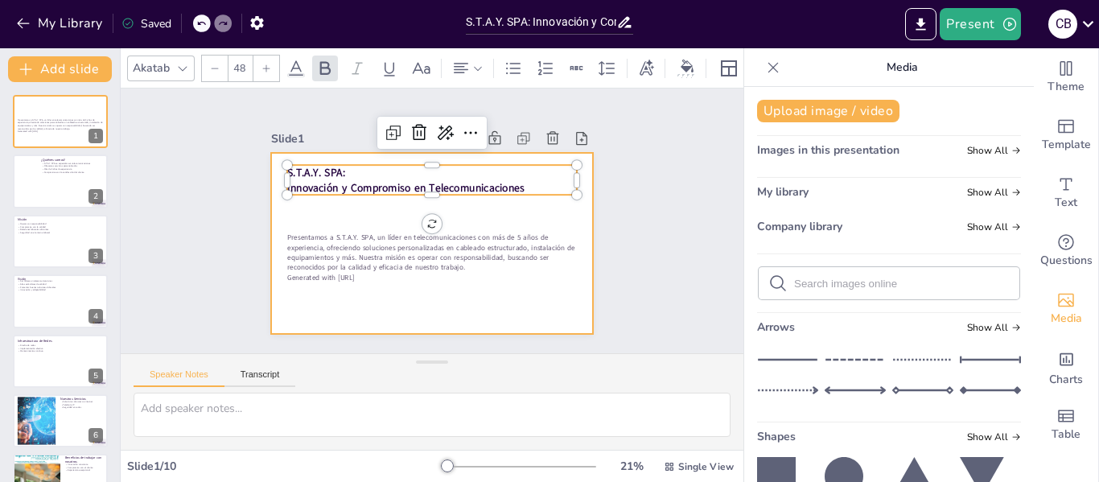
click at [397, 206] on div at bounding box center [414, 234] width 336 height 367
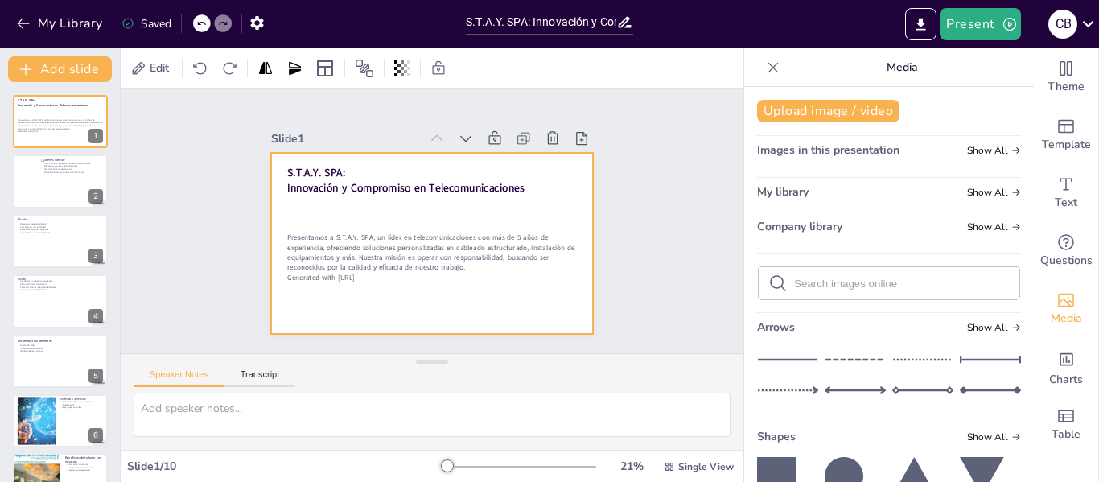
click at [413, 184] on strong "Innovación y Compromiso en Telecomunicaciones" at bounding box center [396, 243] width 39 height 237
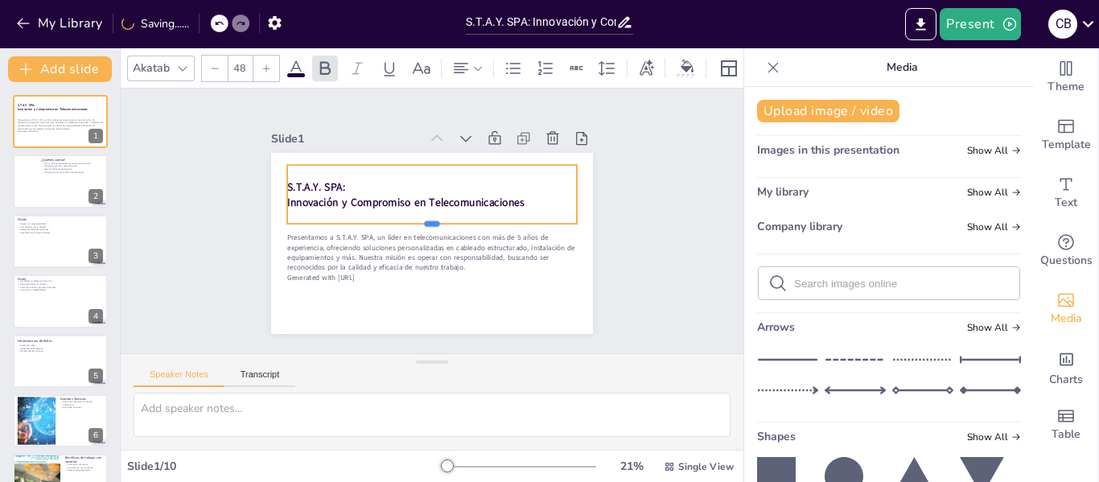
drag, startPoint x: 420, startPoint y: 189, endPoint x: 420, endPoint y: 218, distance: 29.0
click at [420, 218] on div at bounding box center [426, 228] width 224 height 204
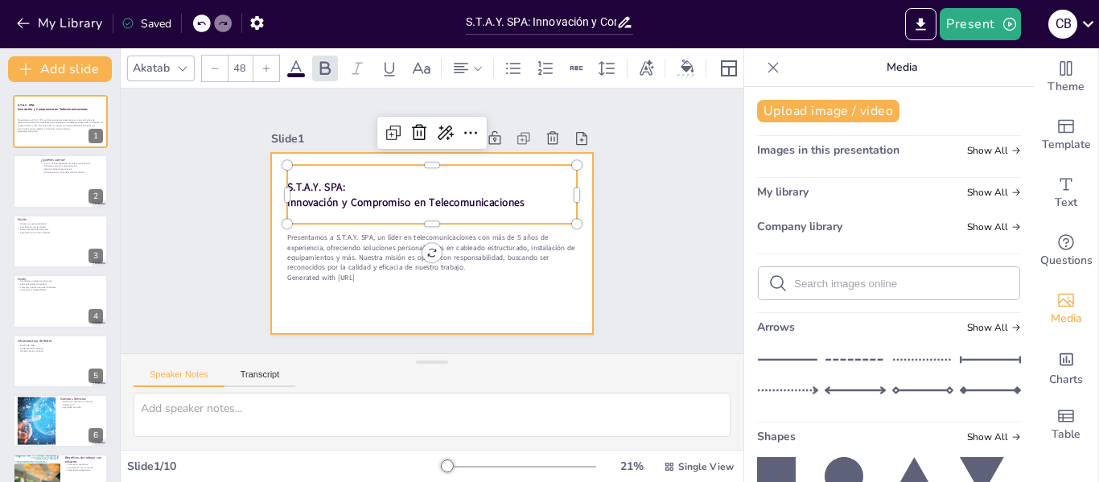
click at [419, 295] on div at bounding box center [411, 214] width 272 height 362
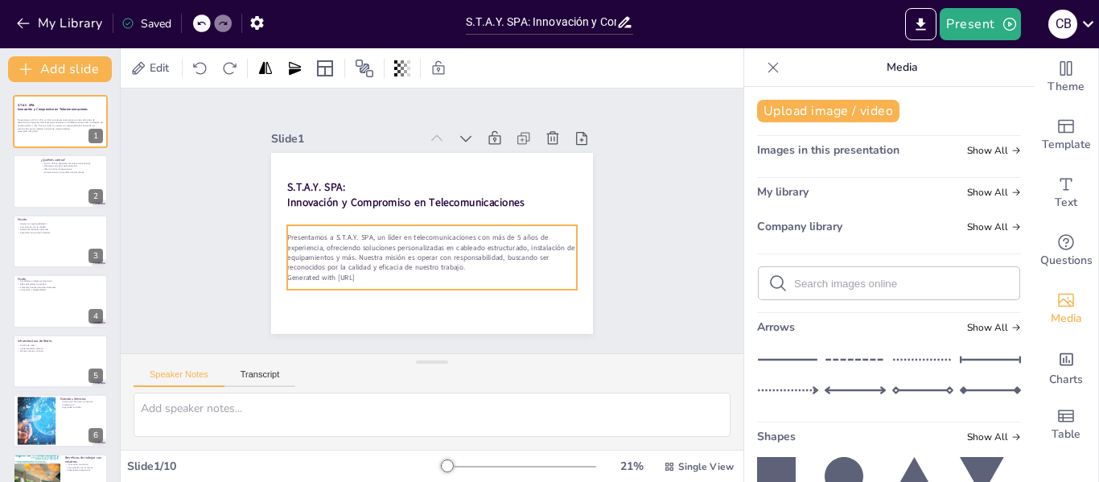
click at [352, 236] on p "Presentamos a S.T.A.Y. SPA, un líder en telecomunicaciones con más de 5 años de…" at bounding box center [402, 213] width 100 height 291
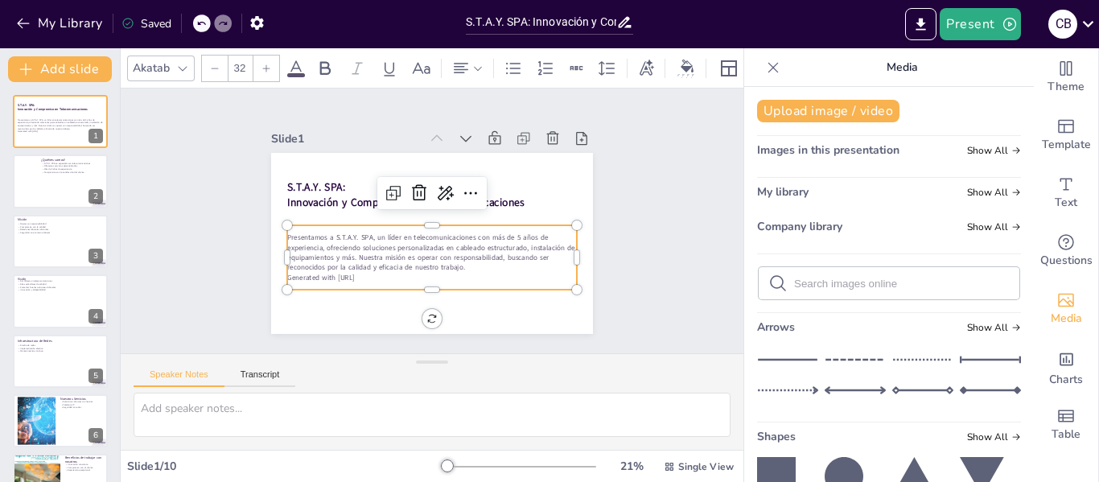
click at [322, 233] on p "Presentamos a S.T.A.Y. SPA, un líder en telecomunicaciones con más de 5 años de…" at bounding box center [406, 202] width 203 height 258
click at [322, 233] on p "Presentamos a S.T.A.Y. SPA, un líder en telecomunicaciones con más de 5 años de…" at bounding box center [411, 197] width 242 height 224
click at [322, 233] on p "Presentamos a S.T.A.Y. SPA, un líder en telecomunicaciones con más de 5 años de…" at bounding box center [416, 248] width 271 height 179
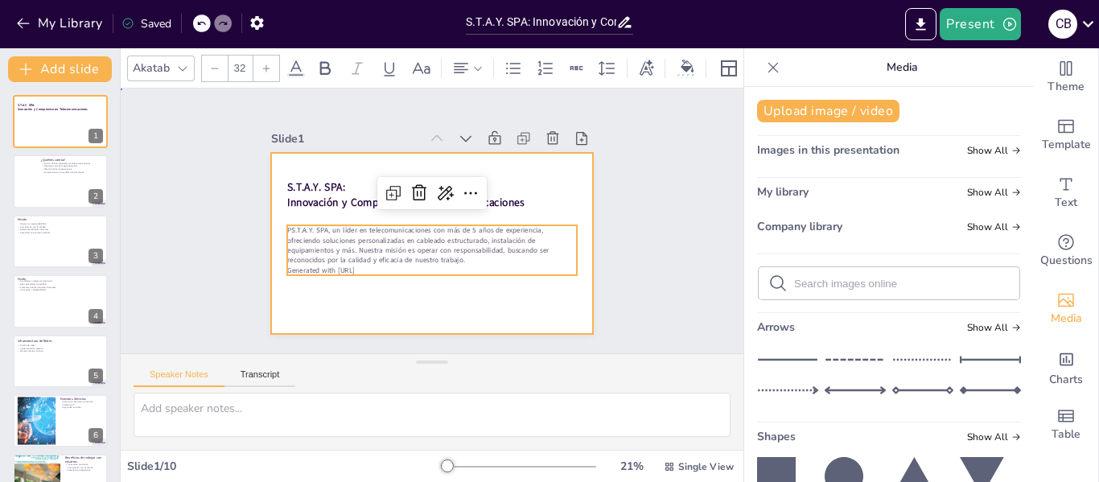
click at [485, 287] on div at bounding box center [413, 231] width 318 height 369
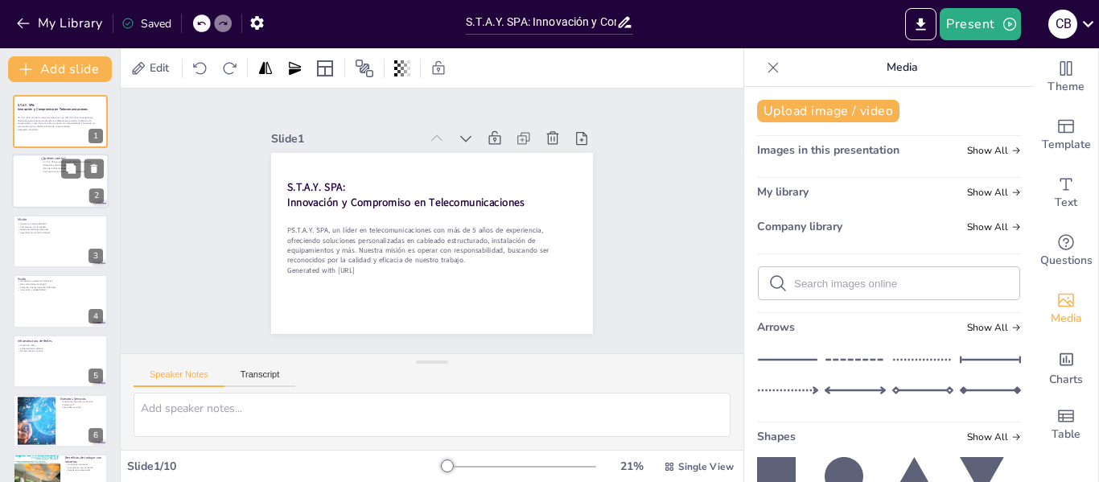
click at [45, 188] on div at bounding box center [60, 182] width 97 height 55
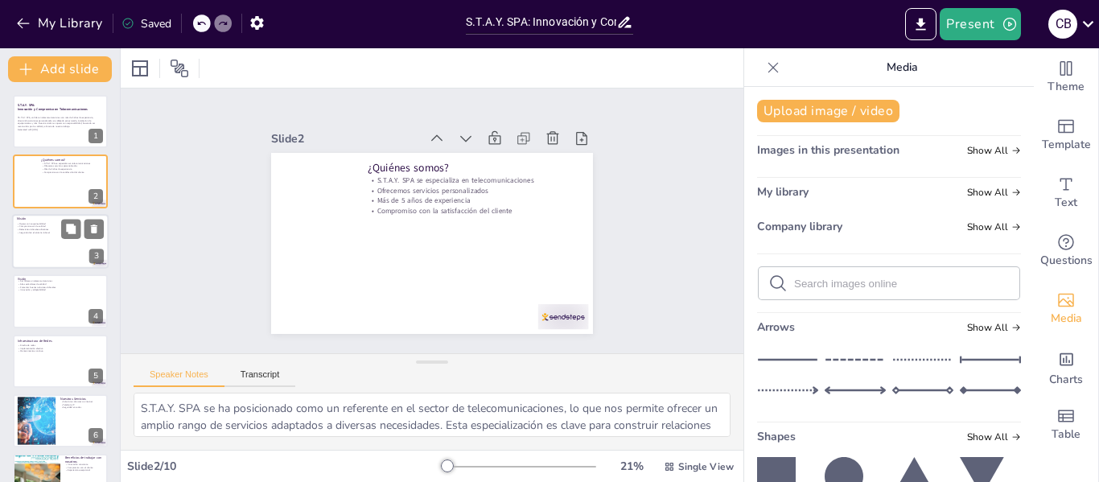
click at [54, 243] on div at bounding box center [60, 241] width 97 height 55
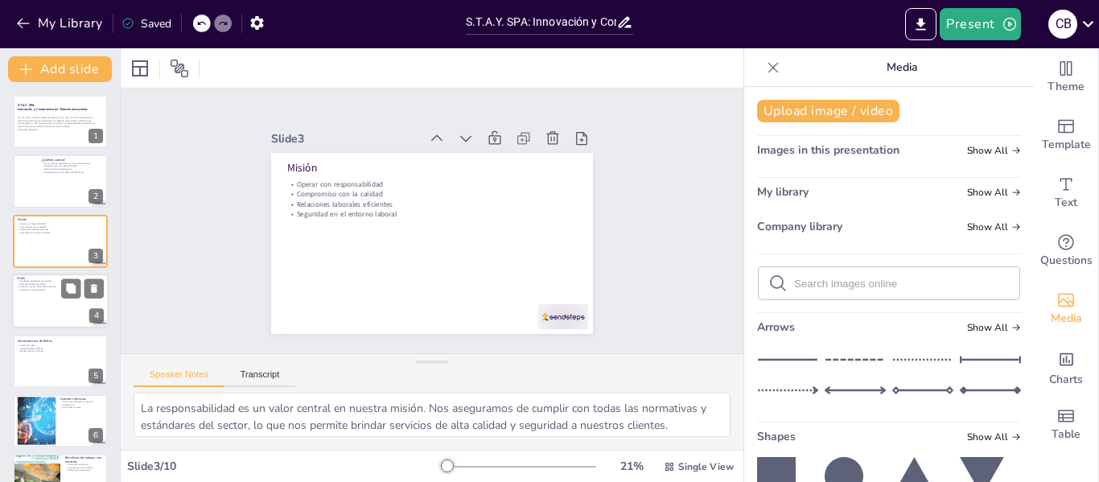
click at [58, 306] on div at bounding box center [60, 301] width 97 height 55
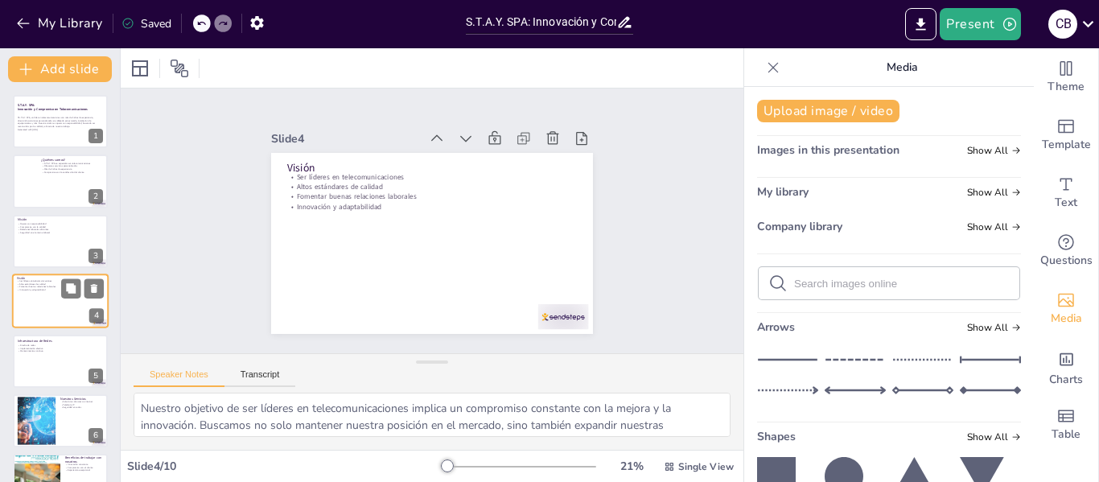
scroll to position [19, 0]
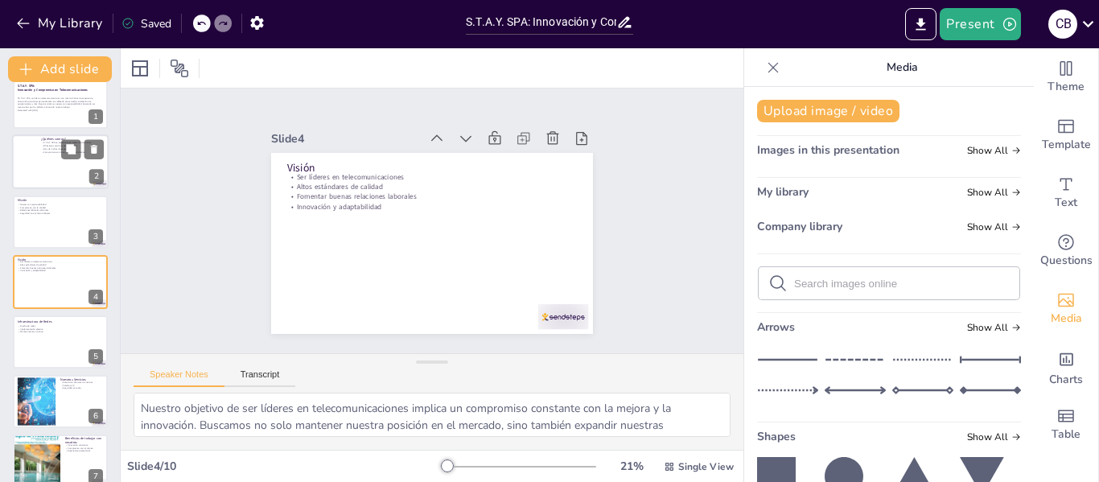
click at [49, 173] on div at bounding box center [60, 162] width 97 height 55
type textarea "S.T.A.Y. SPA se ha posicionado como un referente en el sector de telecomunicaci…"
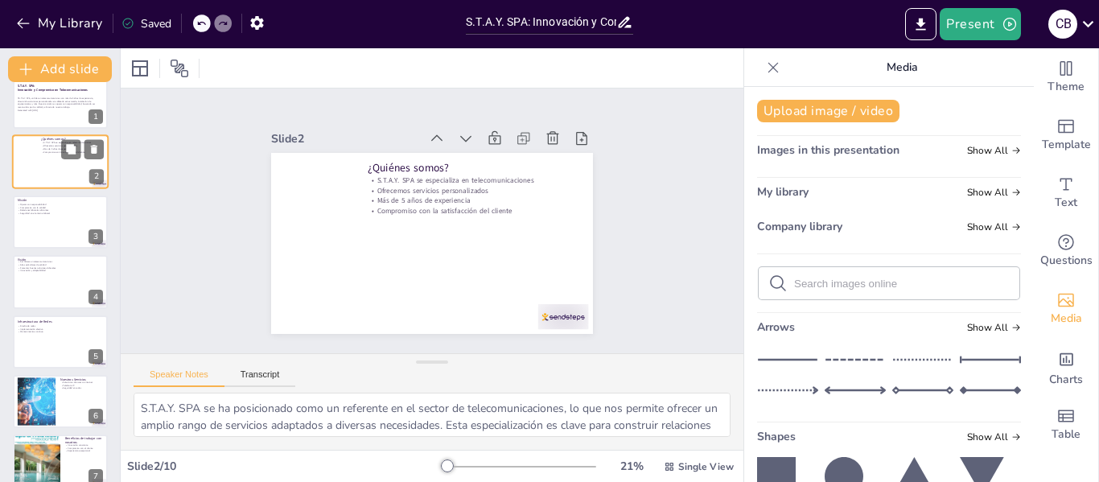
scroll to position [0, 0]
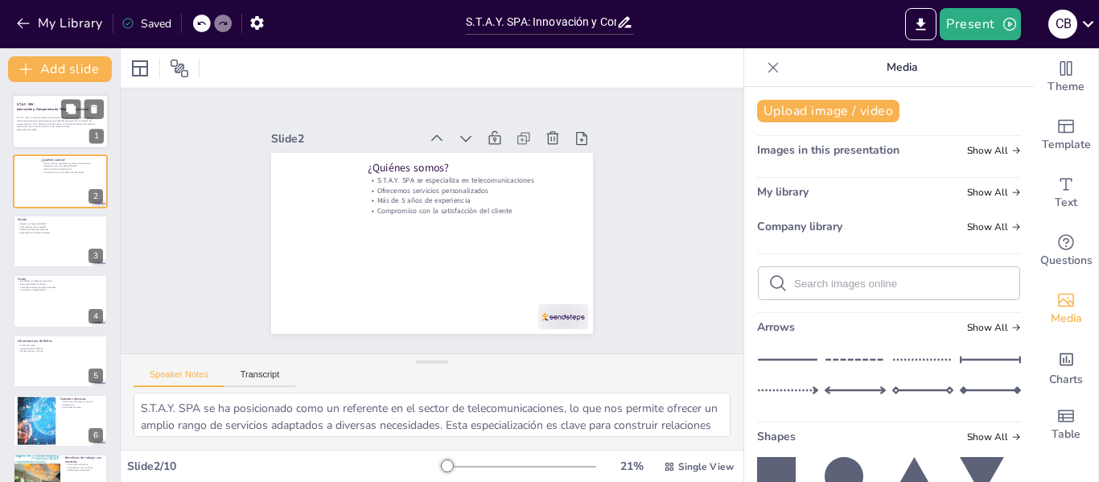
click at [48, 134] on div at bounding box center [60, 121] width 97 height 55
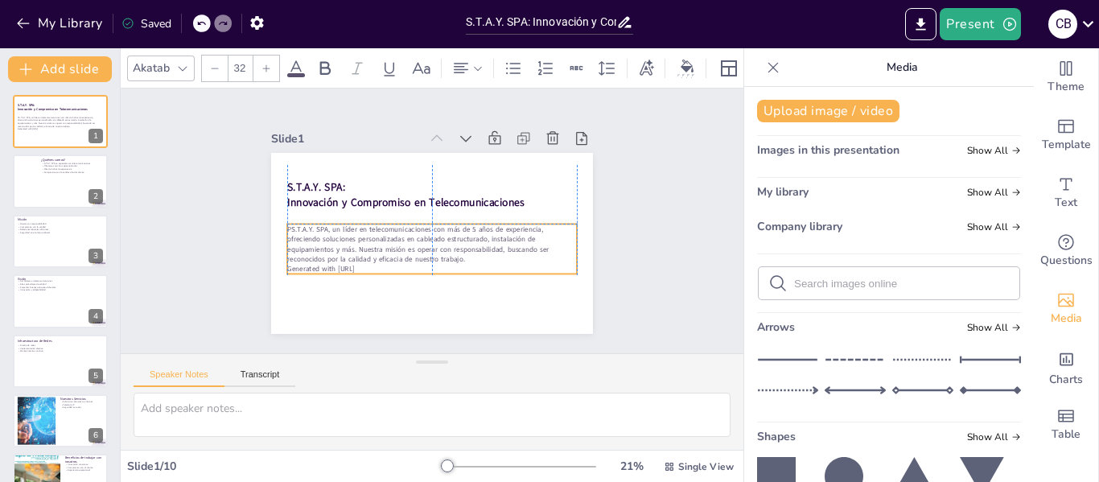
click at [370, 262] on p "Generated with [URL]" at bounding box center [385, 206] width 99 height 278
click at [376, 241] on p "Generated with [URL]" at bounding box center [451, 176] width 269 height 127
click at [376, 262] on p "Generated with [URL]" at bounding box center [385, 232] width 70 height 286
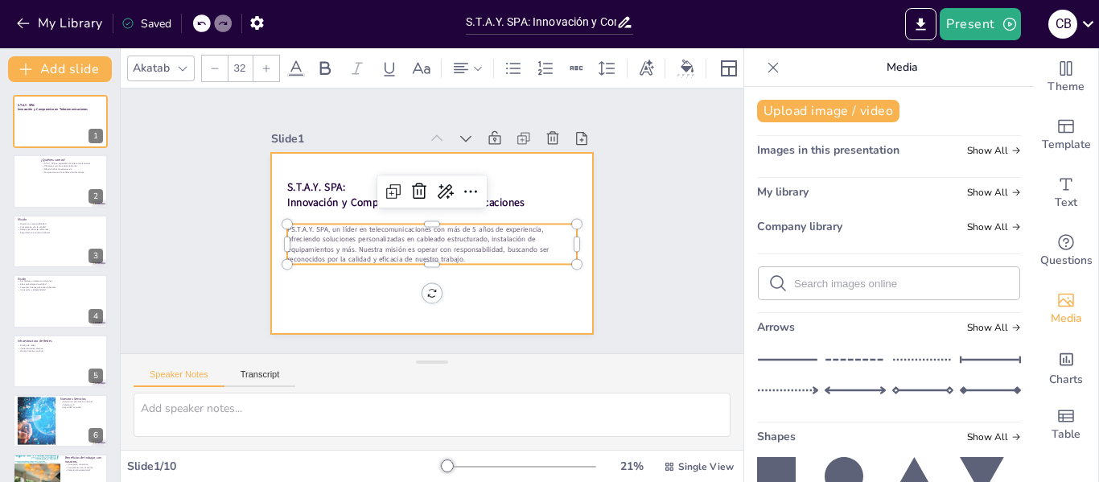
click at [376, 298] on div at bounding box center [414, 234] width 336 height 367
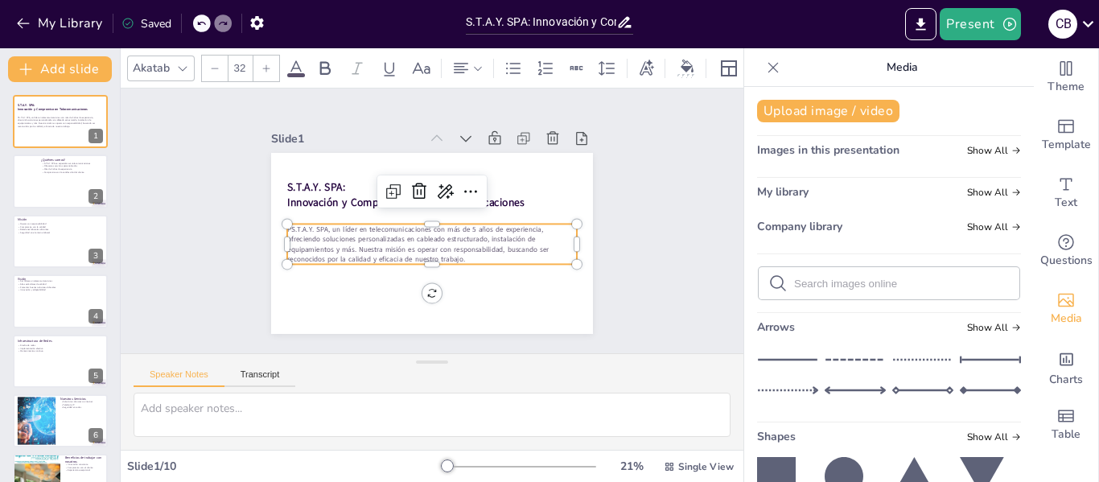
click at [423, 233] on p "PS.T.A.Y. SPA, un líder en telecomunicaciones con más de 5 años de experiencia,…" at bounding box center [434, 198] width 292 height 70
click at [468, 217] on div at bounding box center [428, 221] width 101 height 279
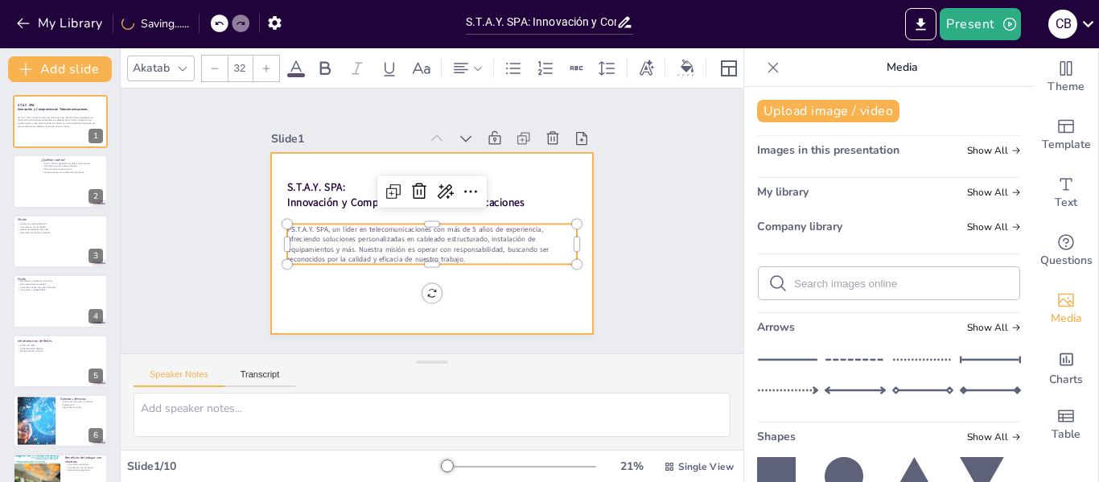
click at [355, 287] on div at bounding box center [445, 240] width 367 height 336
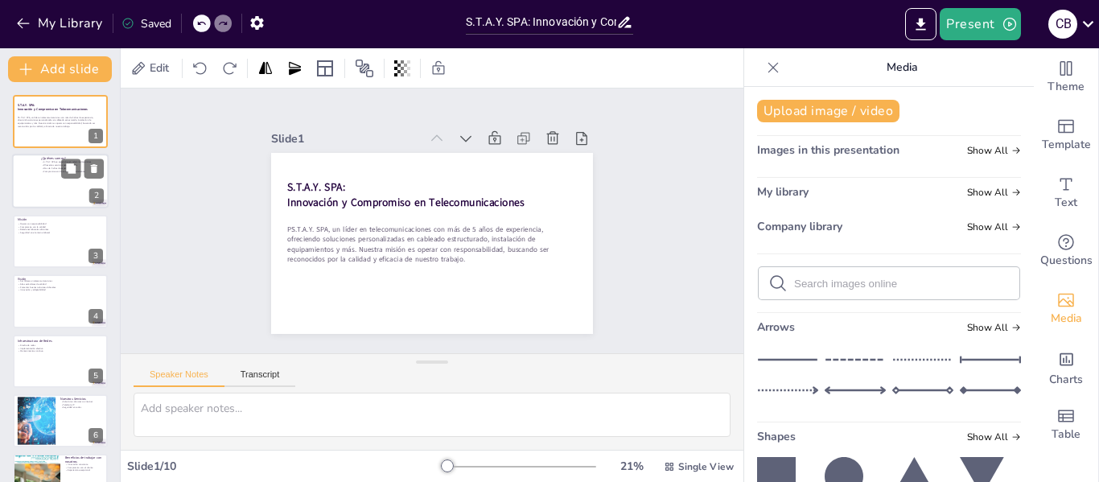
click at [49, 196] on div at bounding box center [60, 182] width 97 height 55
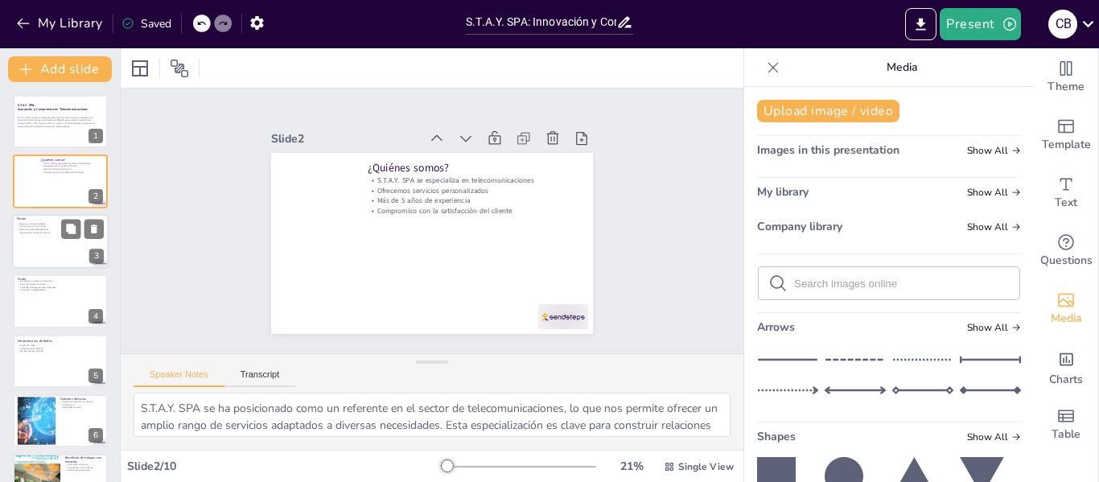
click at [55, 246] on div at bounding box center [60, 241] width 97 height 55
type textarea "La responsabilidad es un valor central en nuestra misión. Nos aseguramos de cum…"
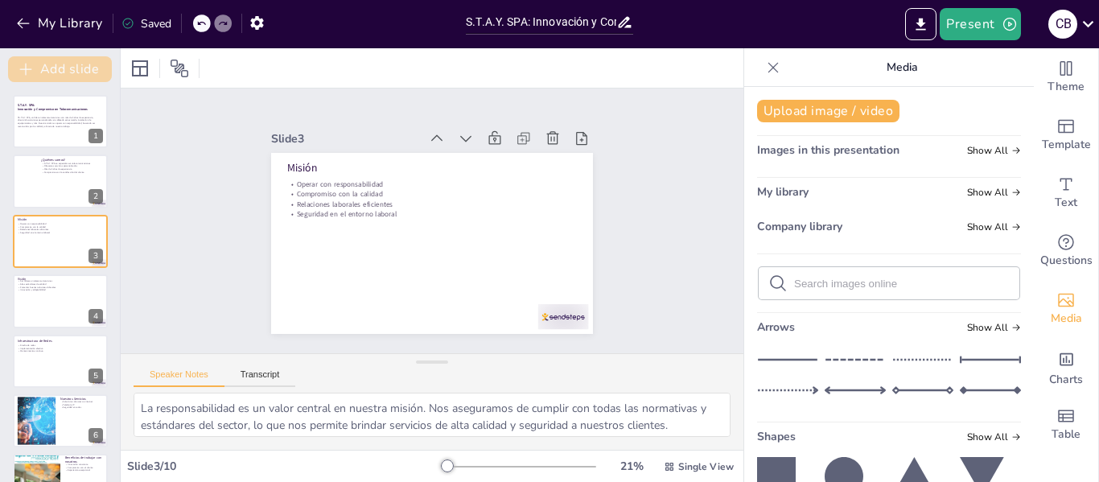
click at [60, 72] on button "Add slide" at bounding box center [60, 69] width 104 height 26
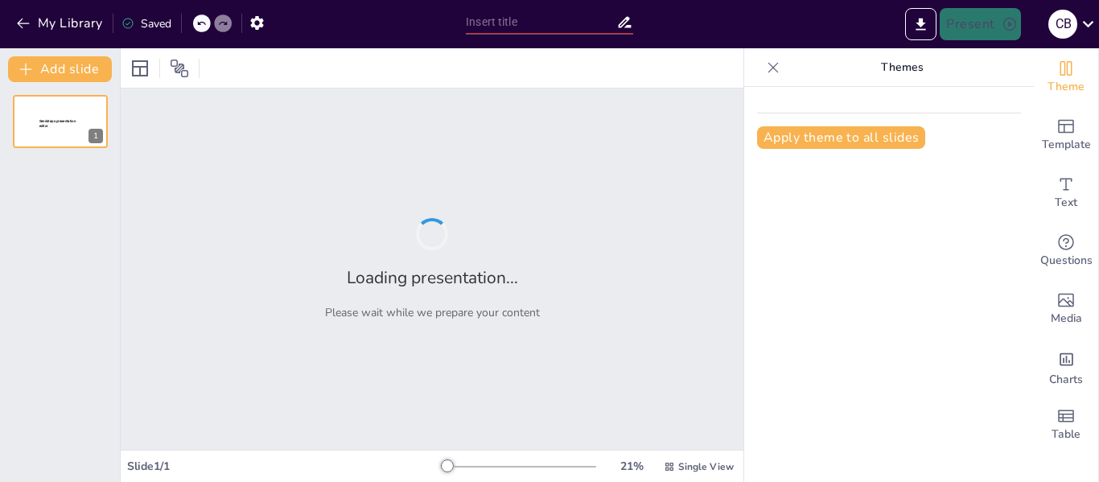
type input "S.T.A.Y. SPA: Innovación y Compromiso en Telecomunicaciones"
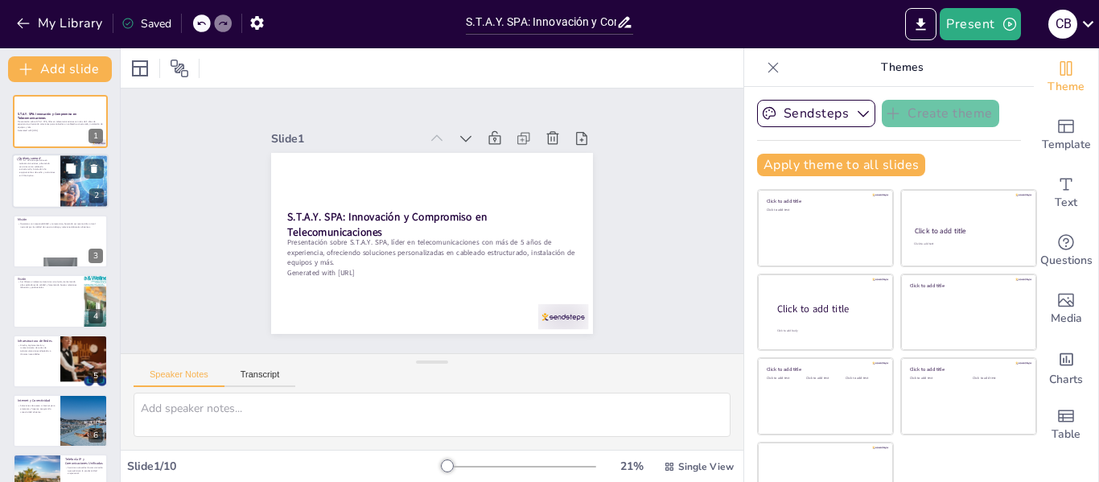
click at [25, 190] on div at bounding box center [60, 182] width 97 height 55
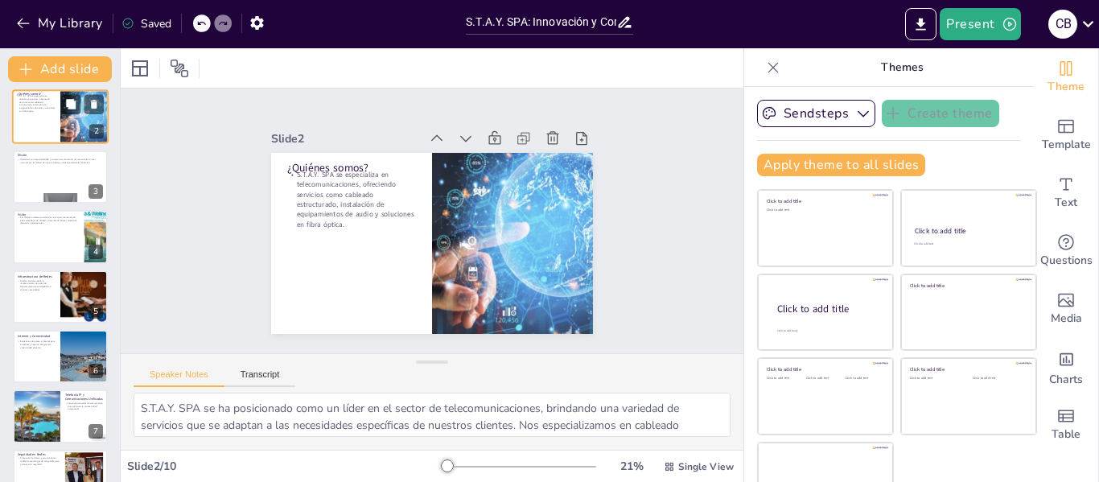
scroll to position [32, 0]
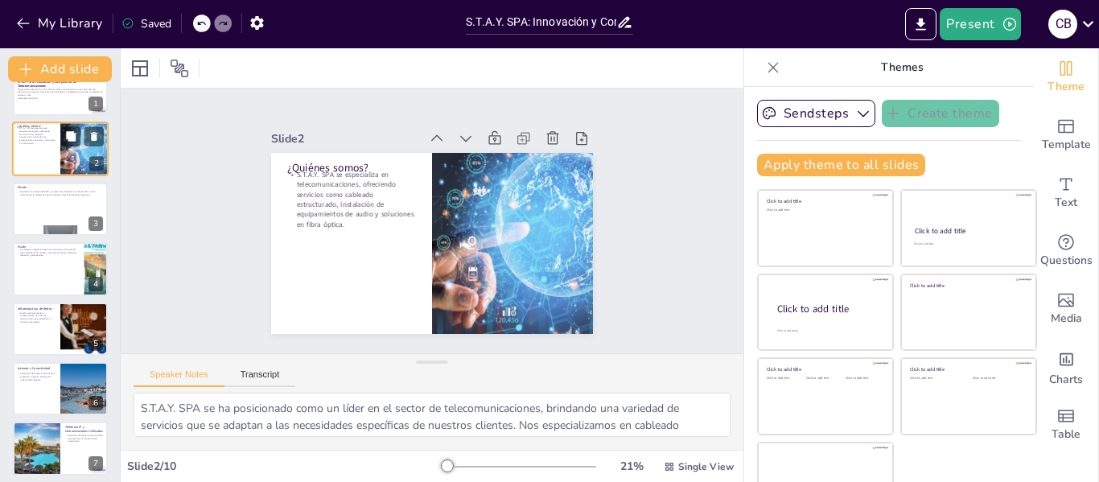
click at [25, 190] on p "Operamos con responsabilidad y compromiso, buscando ser reconocidos a nivel nac…" at bounding box center [60, 193] width 85 height 6
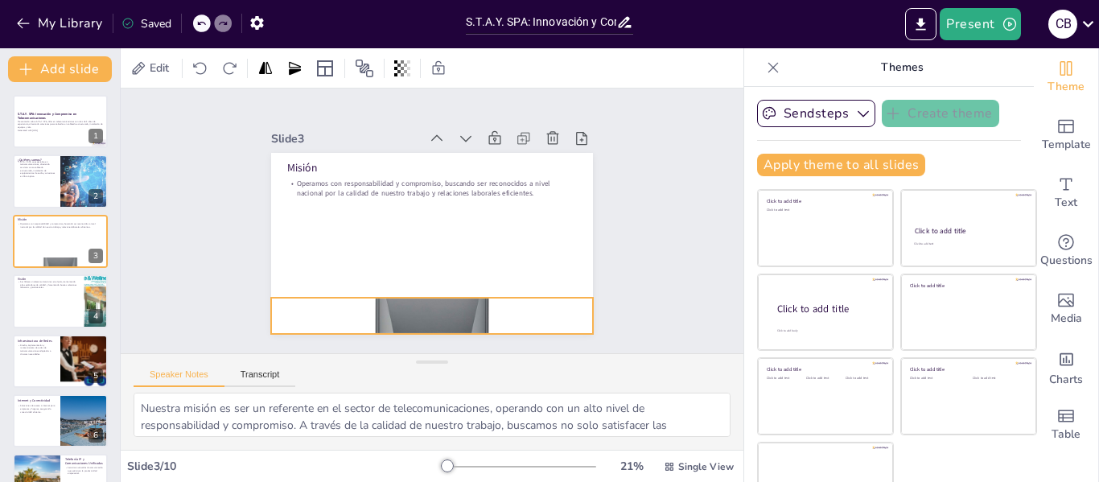
click at [416, 312] on div at bounding box center [527, 221] width 322 height 322
click at [458, 259] on icon at bounding box center [471, 245] width 27 height 27
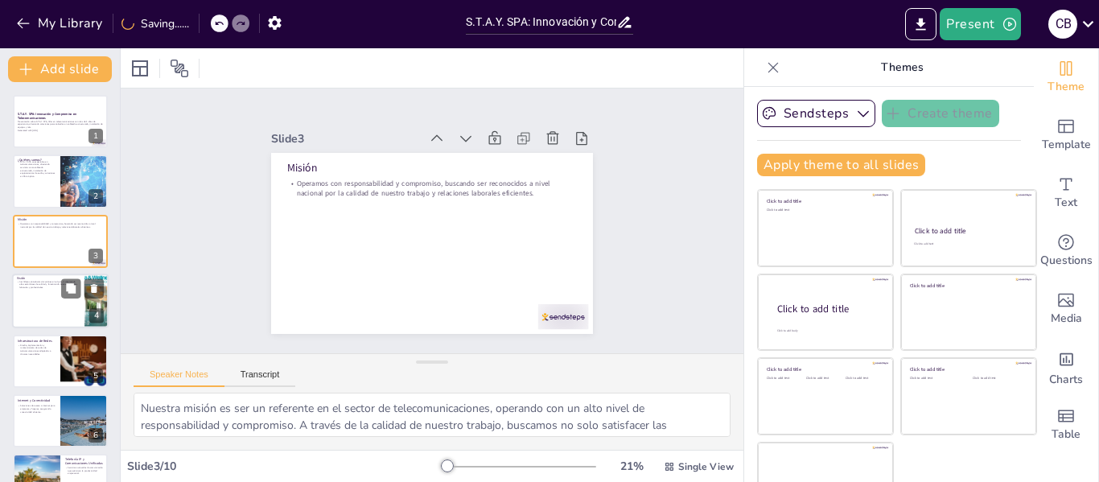
click at [21, 311] on div at bounding box center [60, 301] width 97 height 55
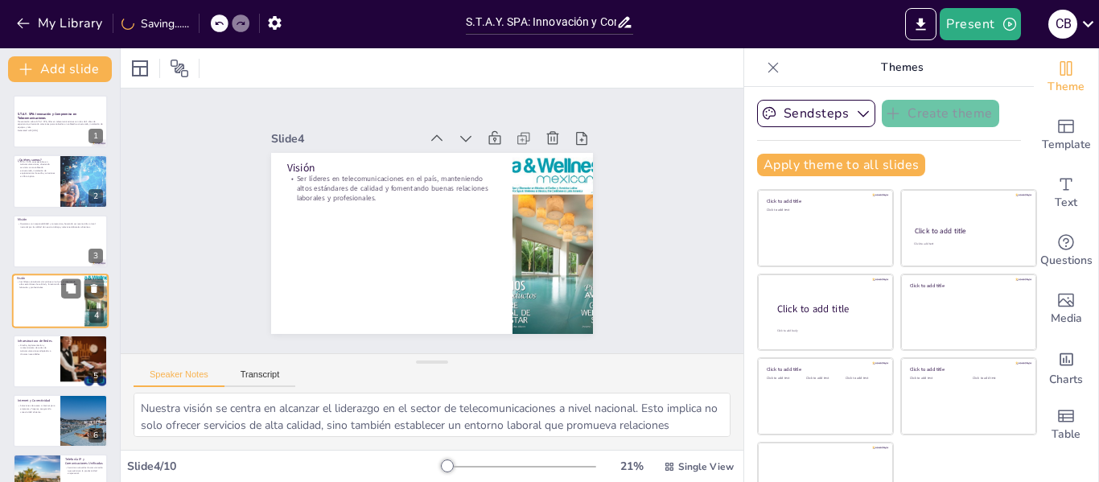
scroll to position [19, 0]
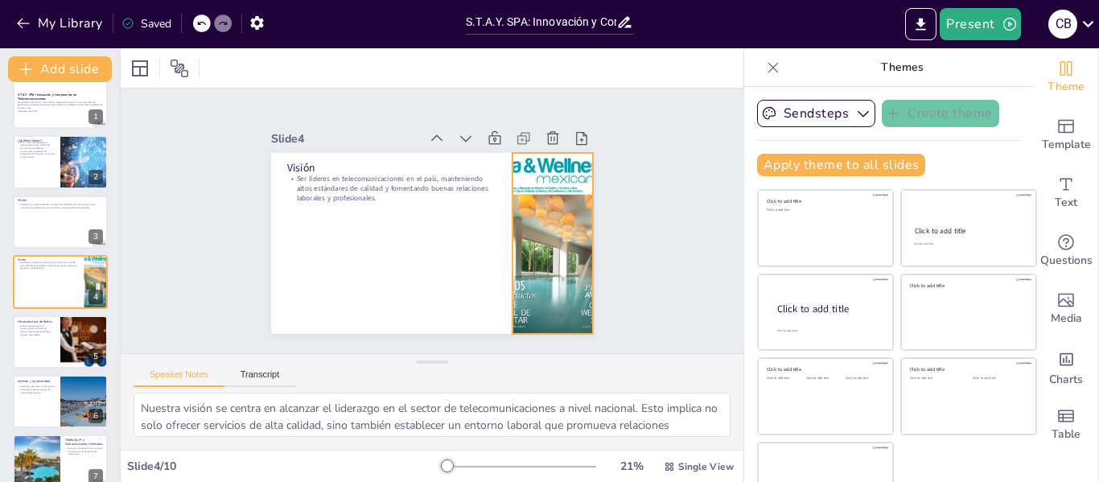
click at [552, 238] on div at bounding box center [543, 168] width 219 height 229
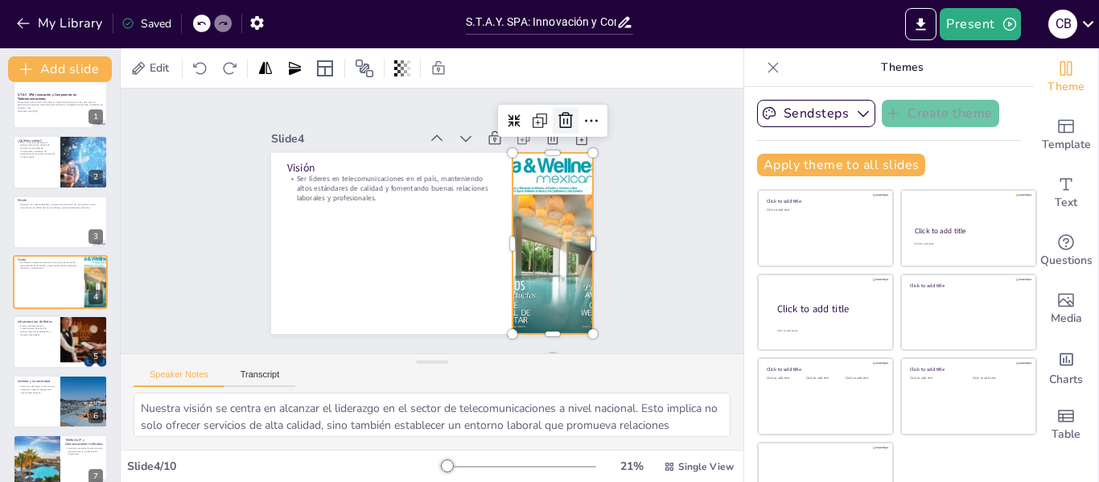
click at [542, 345] on icon at bounding box center [531, 354] width 19 height 19
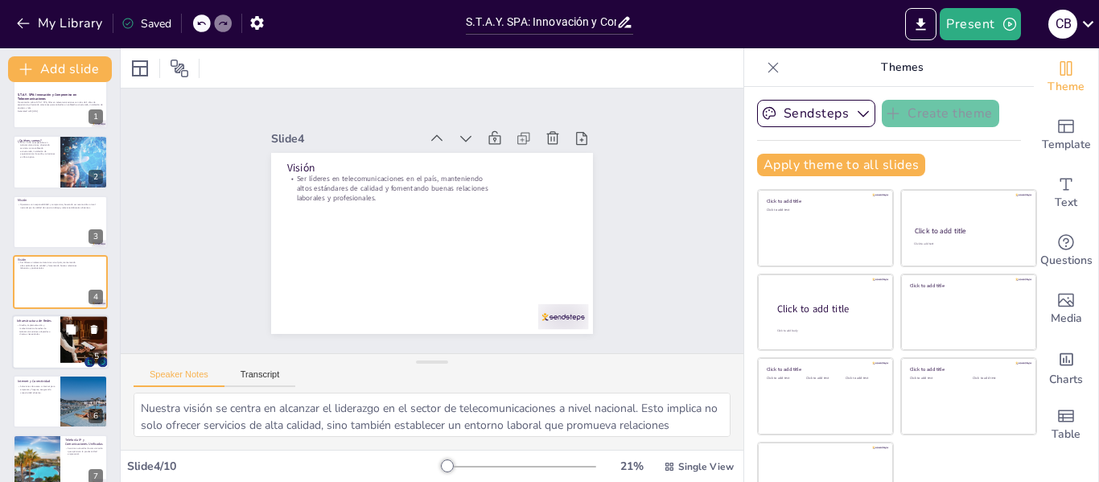
click at [43, 327] on p "Diseño, implementación y mantenimiento de redes de telecomunicaciones adaptadas…" at bounding box center [36, 330] width 39 height 12
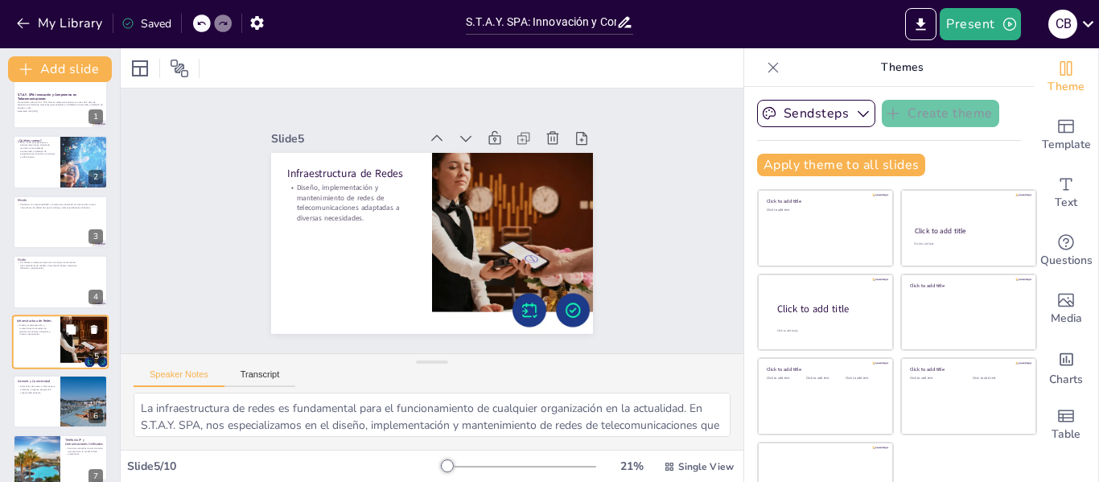
scroll to position [79, 0]
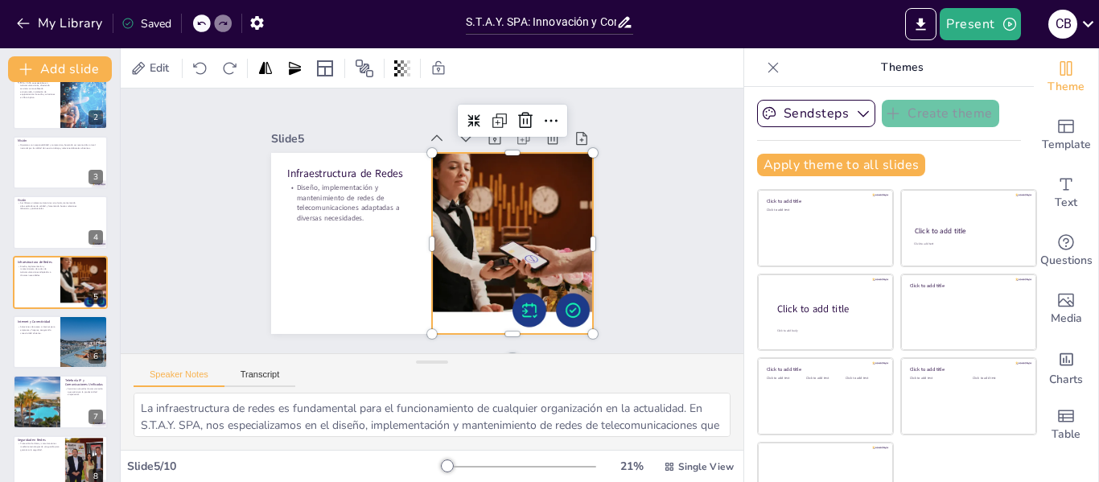
click at [478, 238] on div at bounding box center [477, 292] width 324 height 316
click at [434, 98] on icon at bounding box center [419, 84] width 27 height 27
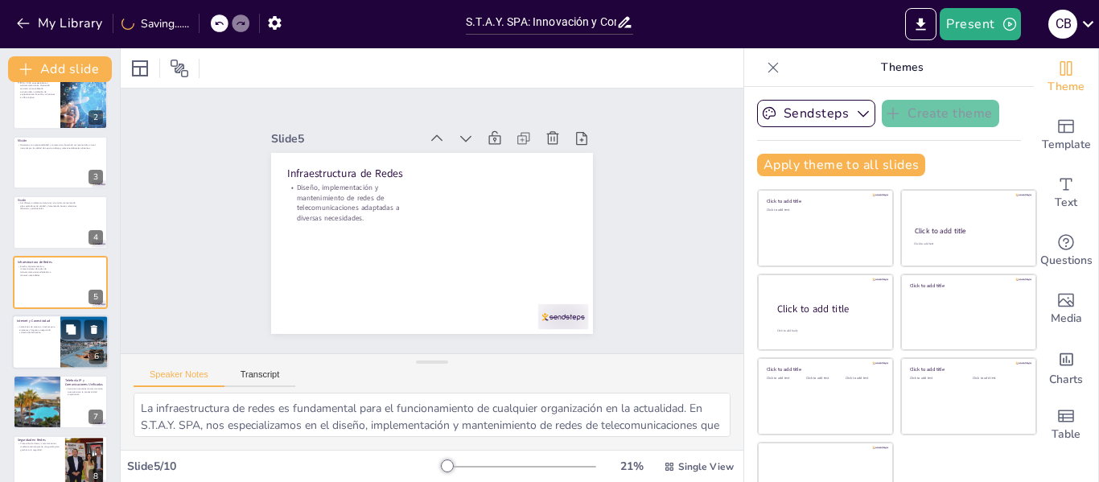
click at [33, 348] on div at bounding box center [60, 342] width 97 height 55
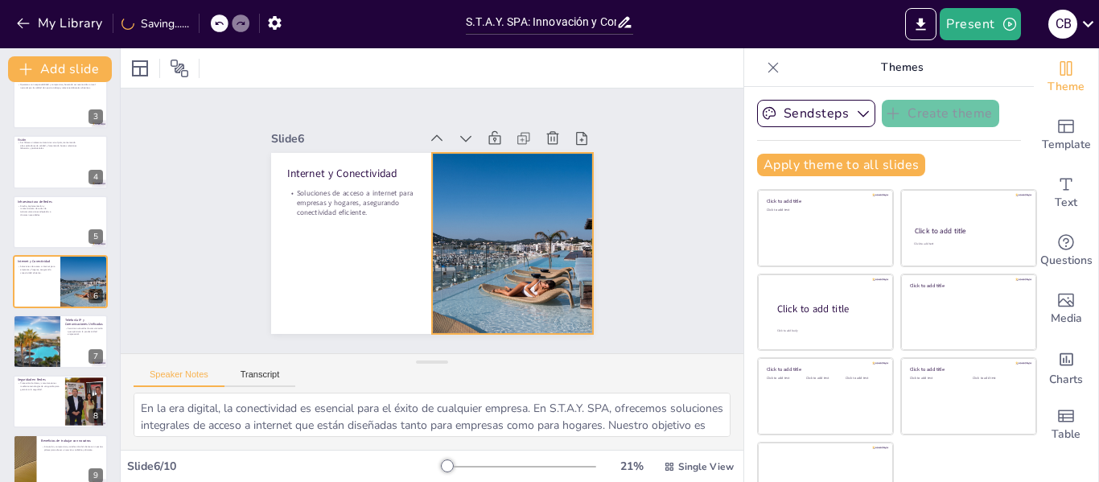
click at [489, 250] on div at bounding box center [386, 291] width 256 height 314
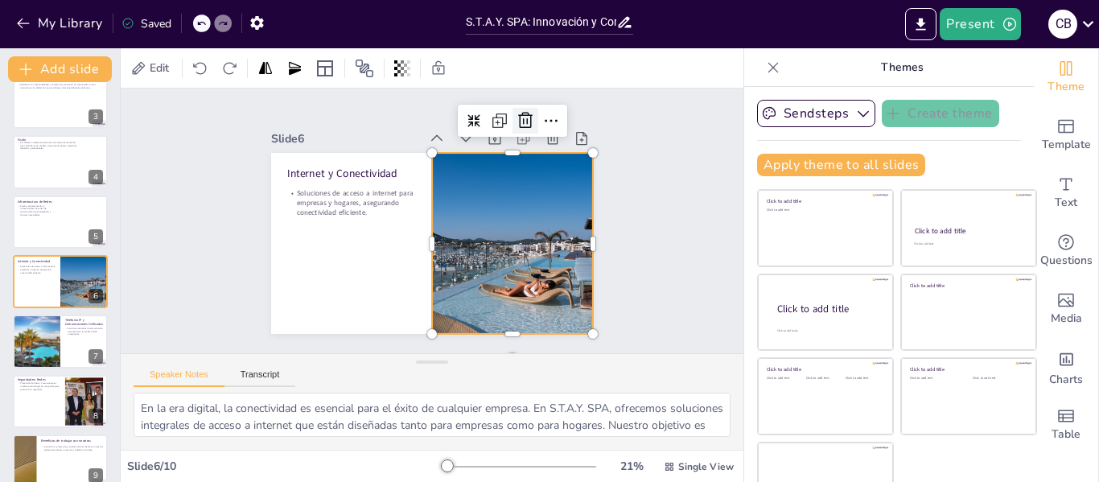
click at [324, 275] on icon at bounding box center [312, 287] width 24 height 24
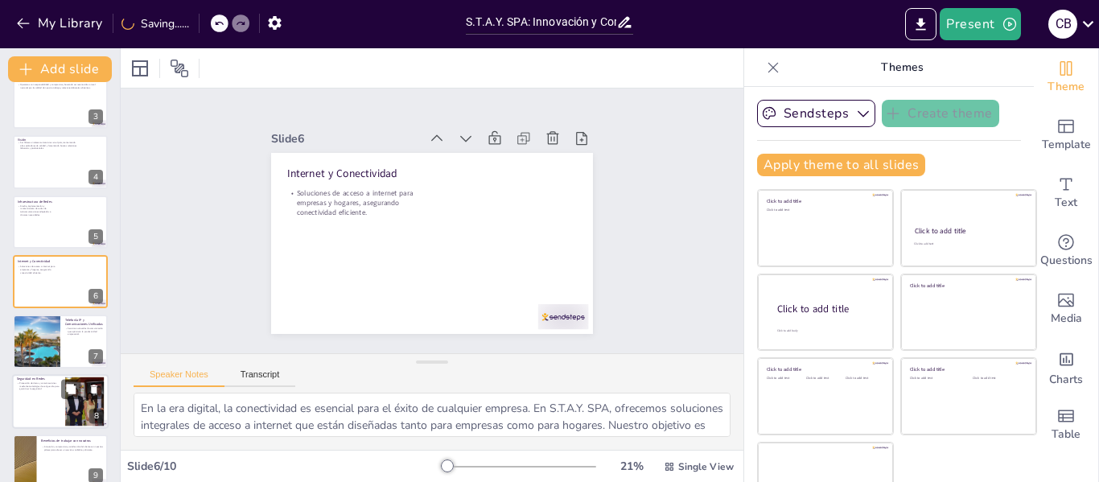
click at [27, 404] on div at bounding box center [60, 401] width 97 height 55
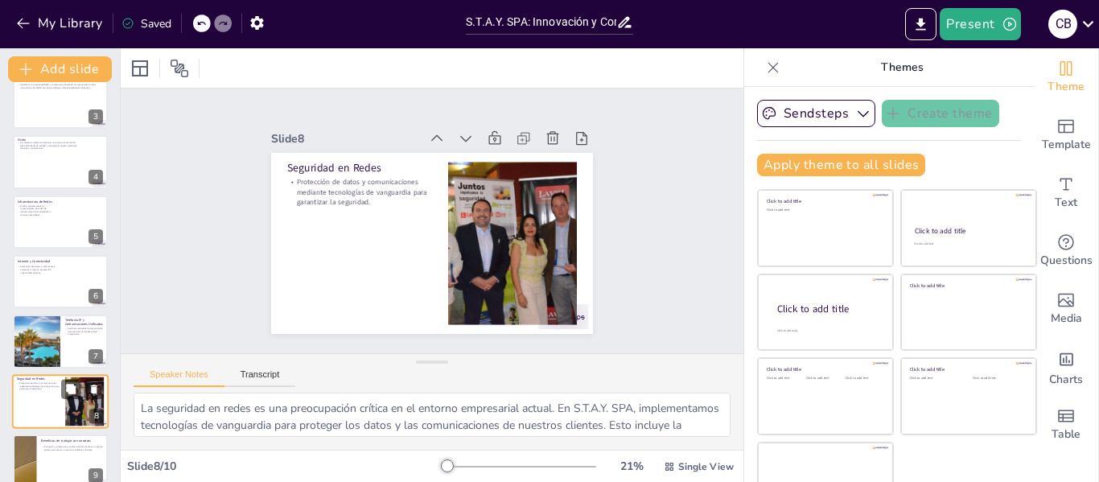
scroll to position [218, 0]
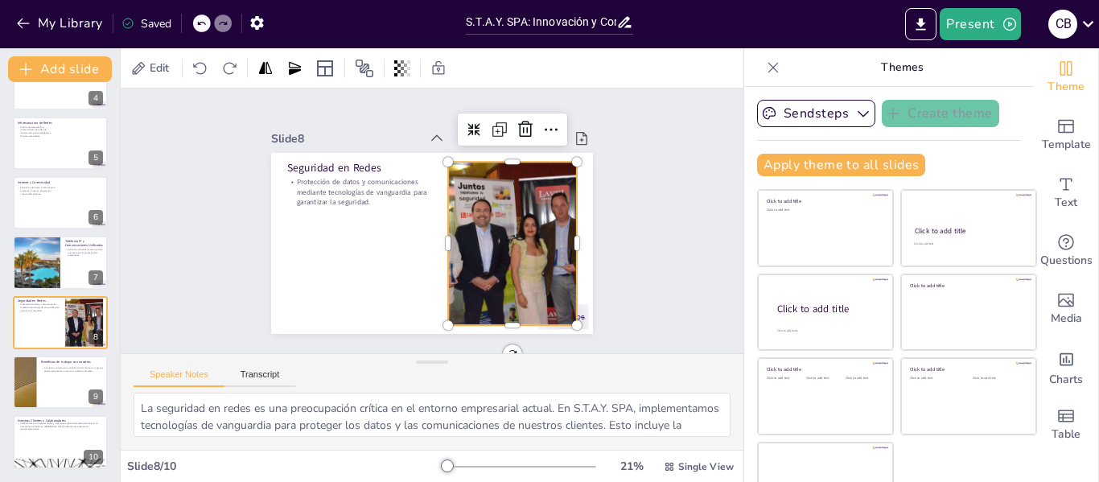
click at [505, 195] on div at bounding box center [363, 174] width 285 height 231
click at [544, 259] on icon at bounding box center [554, 268] width 20 height 19
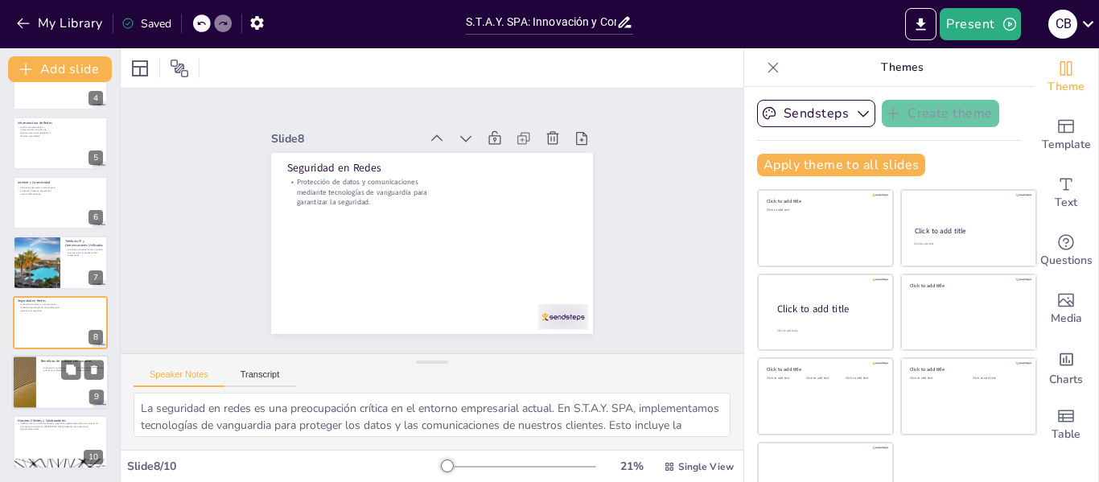
click at [62, 380] on div at bounding box center [60, 382] width 97 height 55
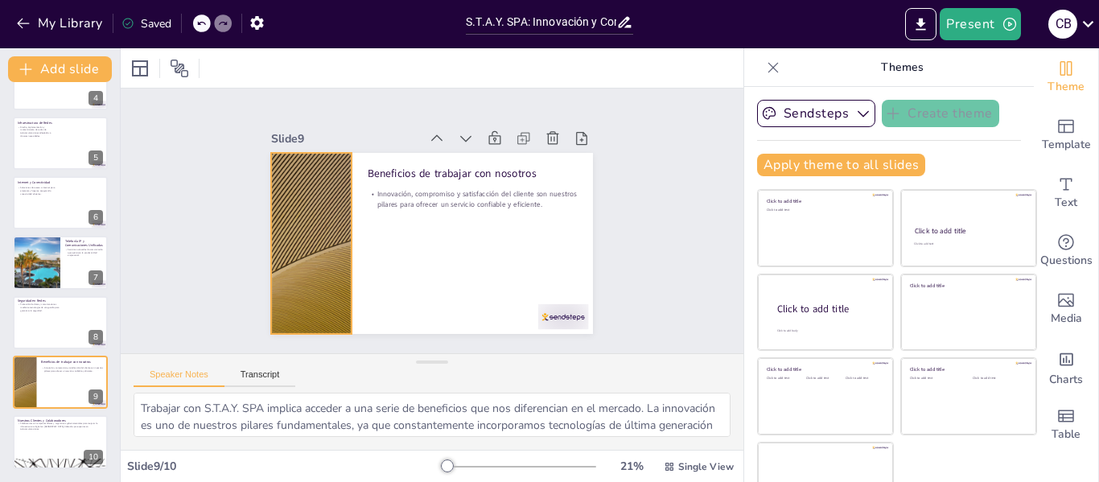
click at [360, 228] on div at bounding box center [543, 273] width 367 height 336
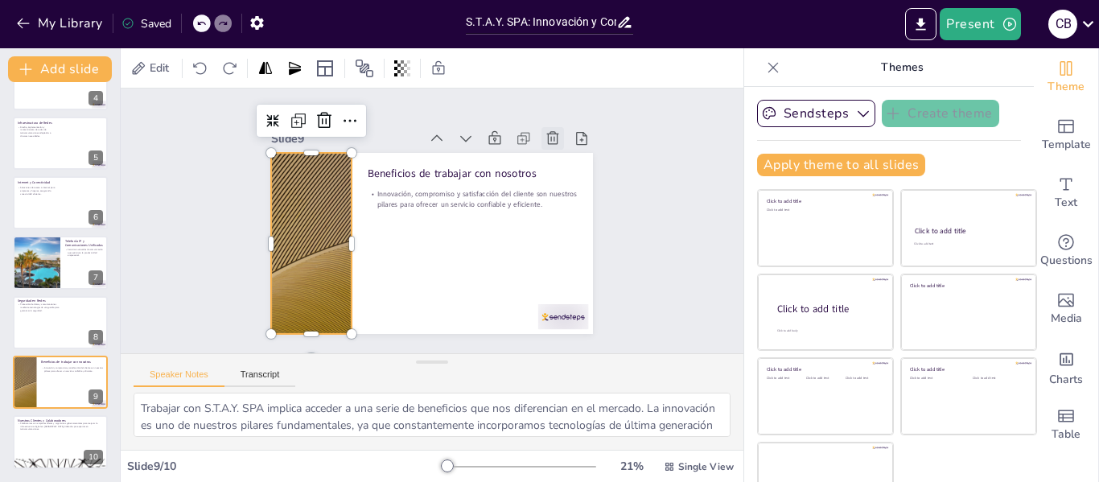
click at [377, 344] on icon at bounding box center [369, 353] width 17 height 18
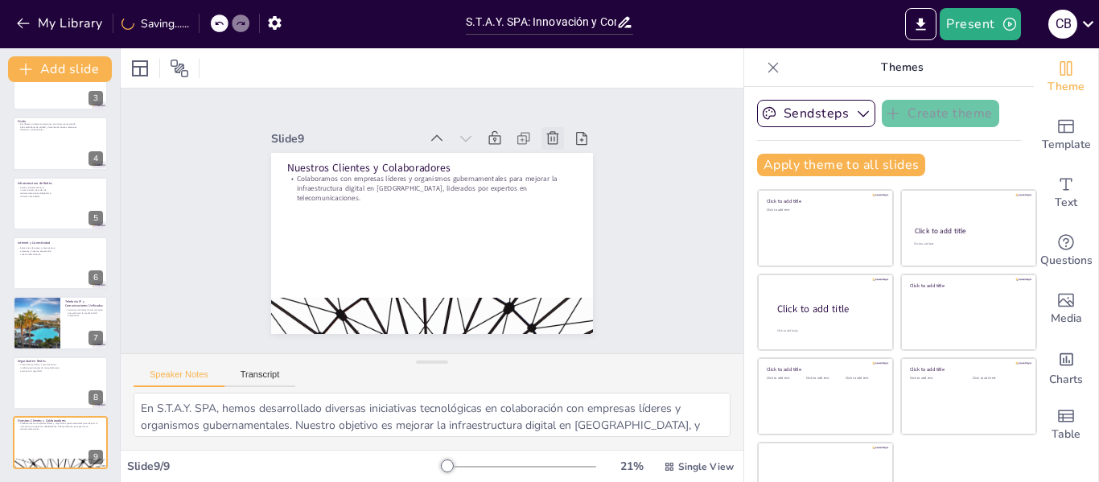
scroll to position [158, 0]
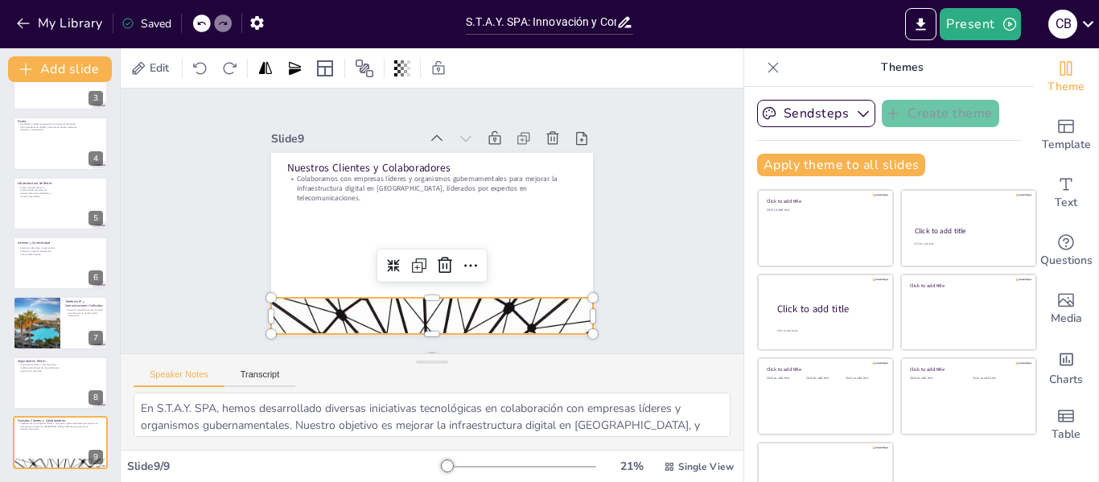
click at [391, 309] on div at bounding box center [509, 164] width 336 height 367
click at [565, 184] on icon at bounding box center [575, 194] width 21 height 21
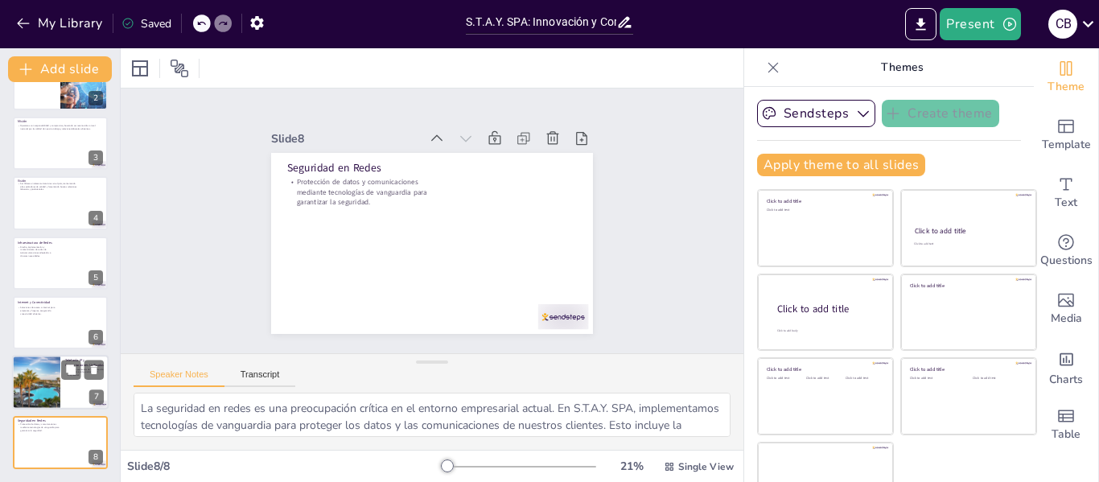
click at [32, 375] on div at bounding box center [36, 383] width 72 height 55
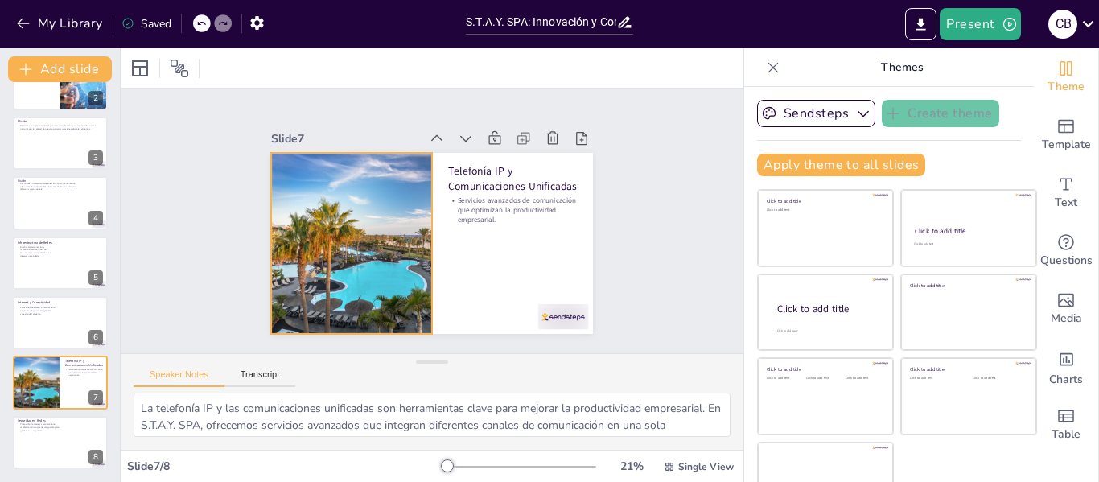
click at [311, 223] on div at bounding box center [380, 286] width 302 height 288
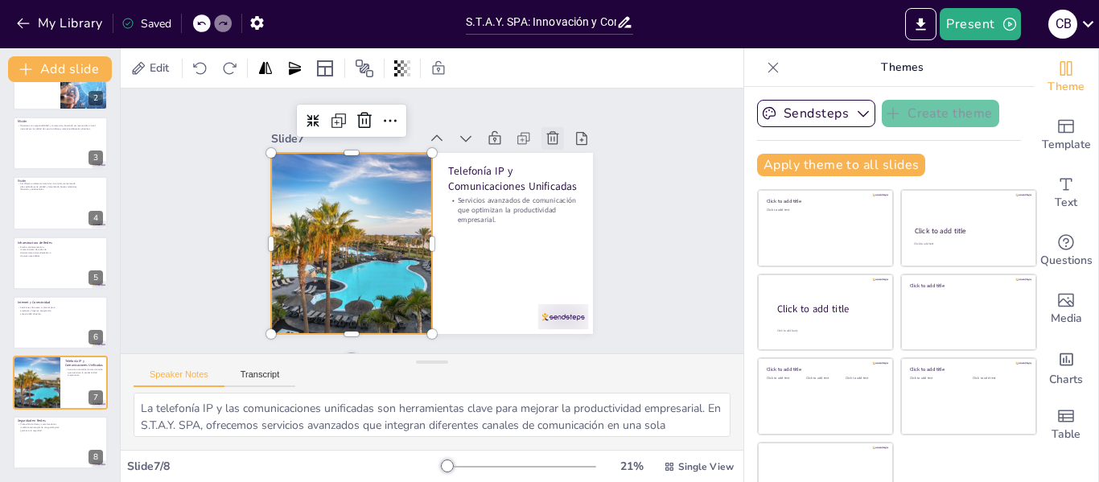
click at [392, 350] on icon at bounding box center [383, 359] width 18 height 18
type textarea "La seguridad en redes es una preocupación crítica en el entorno empresarial act…"
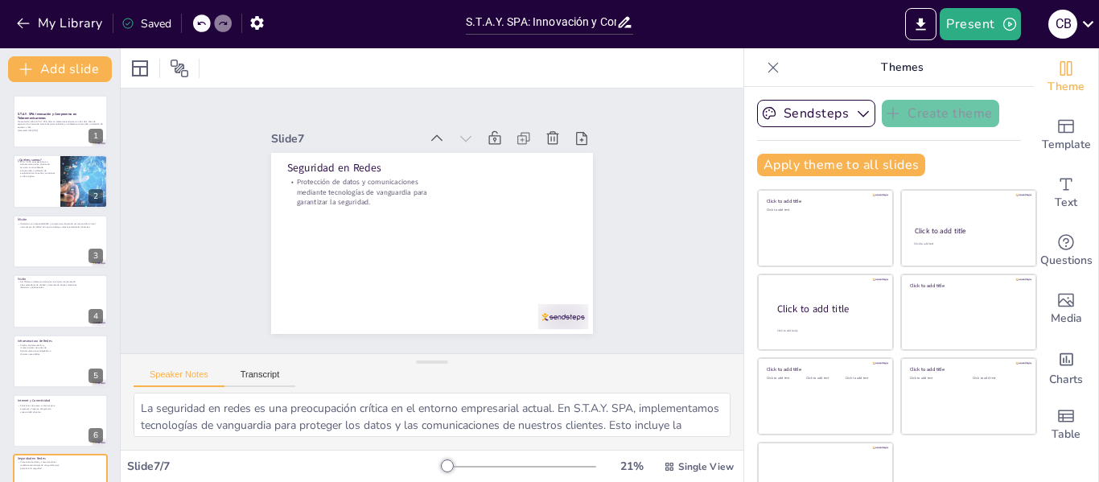
scroll to position [39, 0]
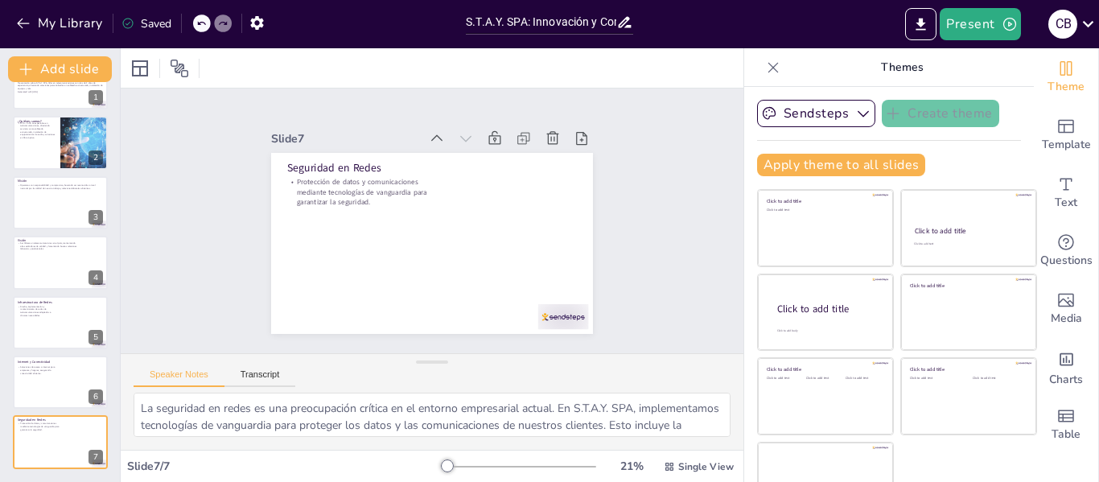
click at [213, 162] on div "Slide 1 S.T.A.Y. SPA: Innovación y Compromiso en Telecomunicaciones Presentació…" at bounding box center [432, 221] width 462 height 343
click at [856, 111] on icon "button" at bounding box center [864, 113] width 16 height 16
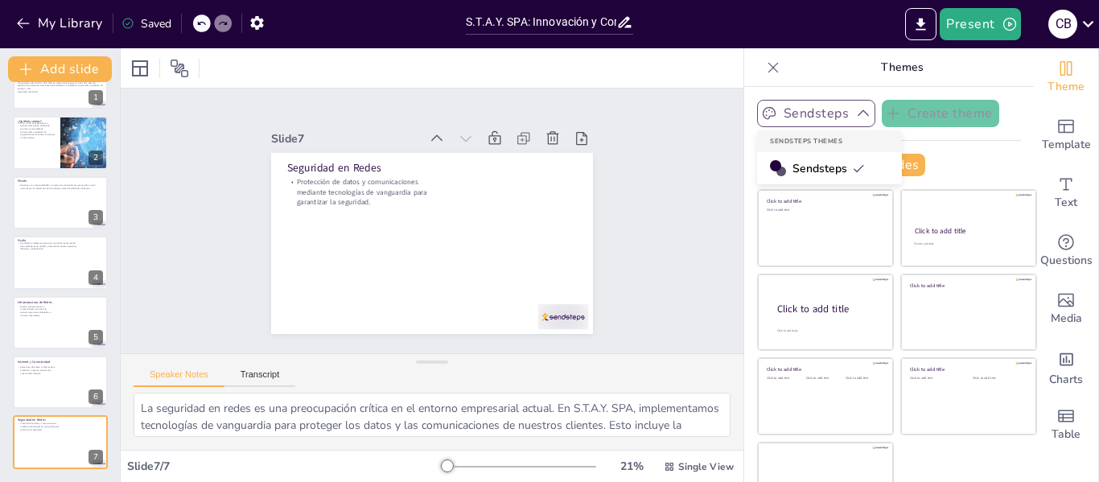
click at [858, 111] on icon "button" at bounding box center [863, 113] width 11 height 6
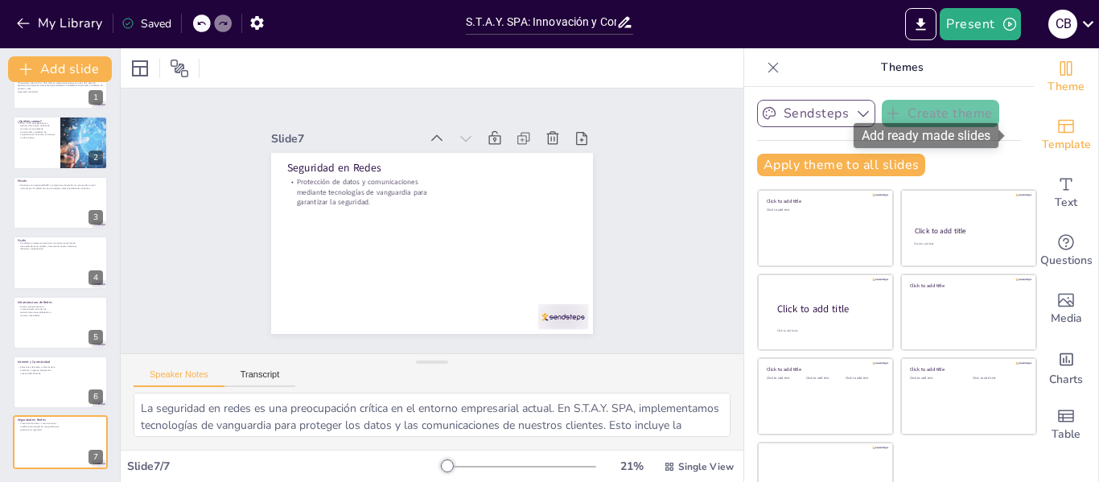
click at [1058, 130] on icon "Add ready made slides" at bounding box center [1066, 127] width 16 height 14
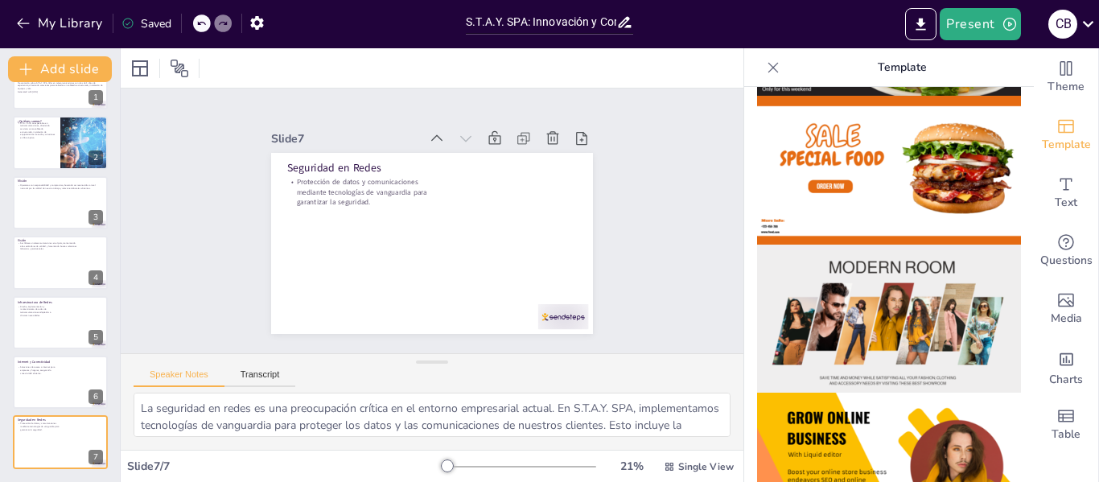
scroll to position [0, 0]
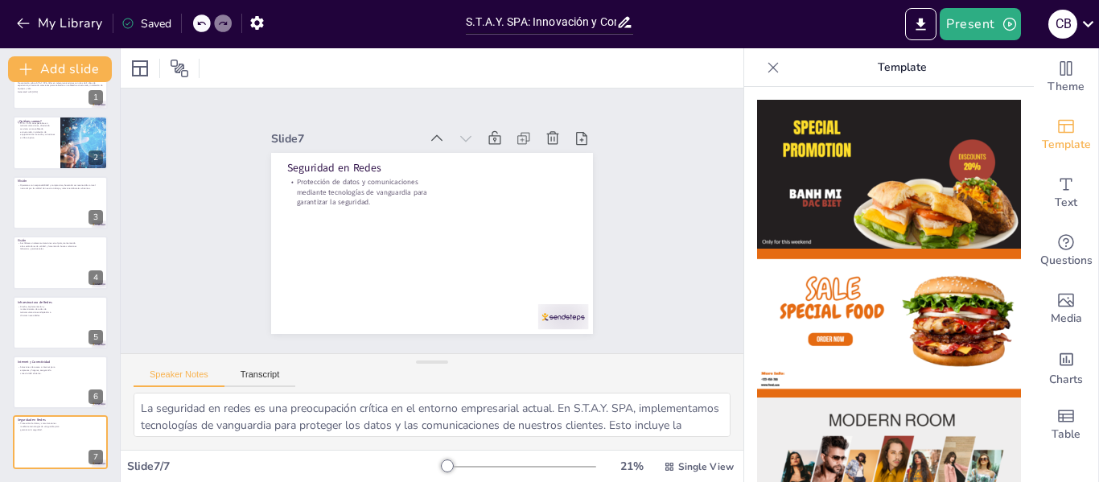
click at [906, 124] on img at bounding box center [889, 174] width 264 height 149
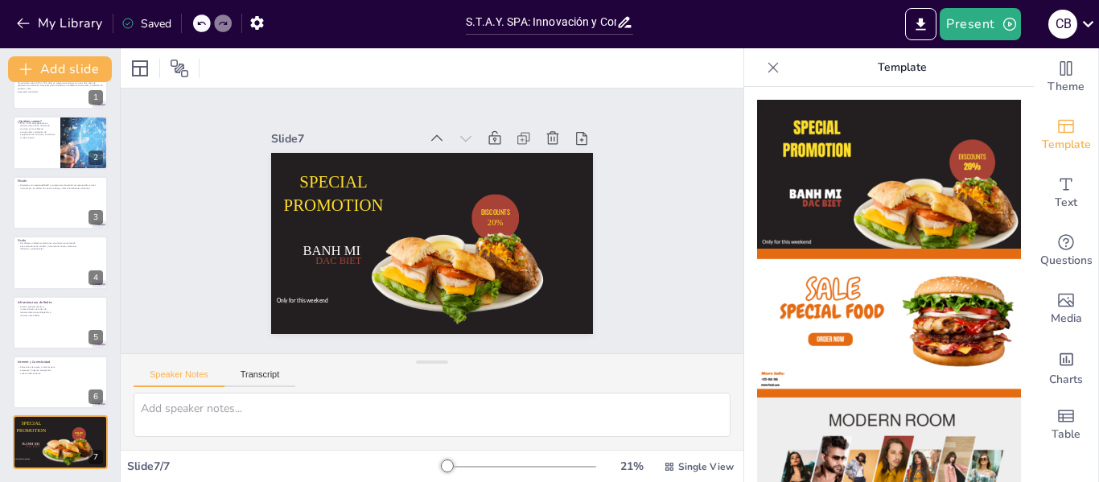
click at [835, 319] on img at bounding box center [889, 323] width 264 height 149
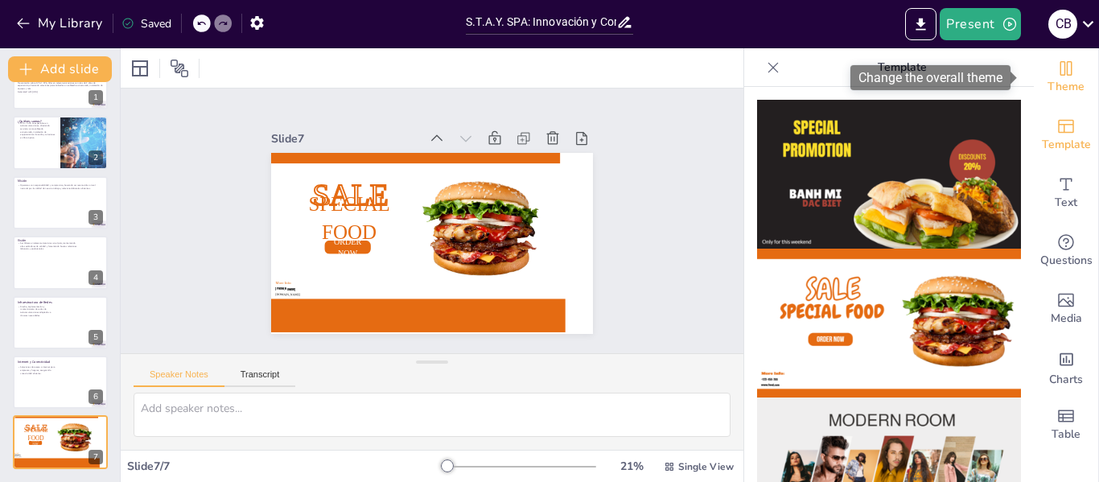
click at [1050, 80] on span "Theme" at bounding box center [1066, 87] width 37 height 18
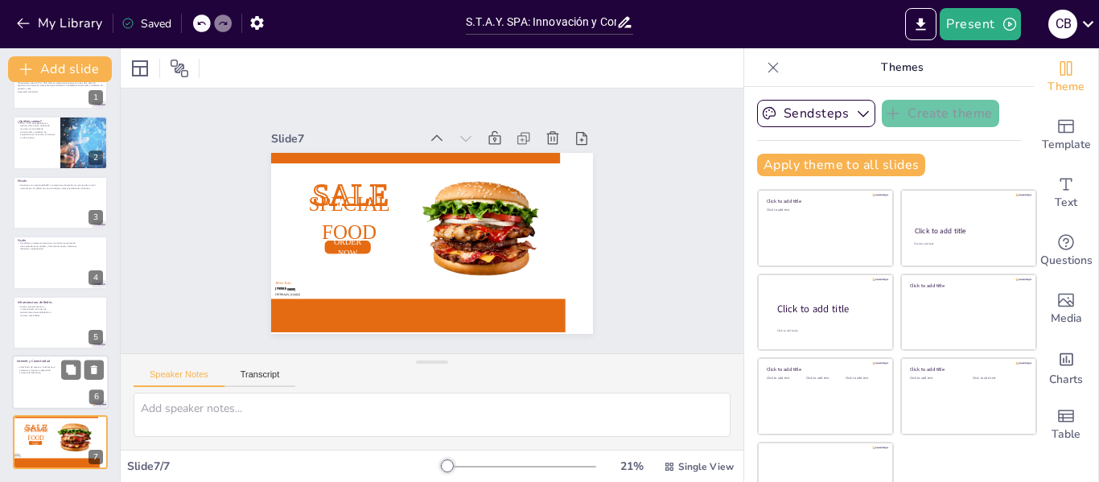
click at [60, 389] on div at bounding box center [60, 382] width 97 height 55
type textarea "En la era digital, la conectividad es esencial para el éxito de cualquier empre…"
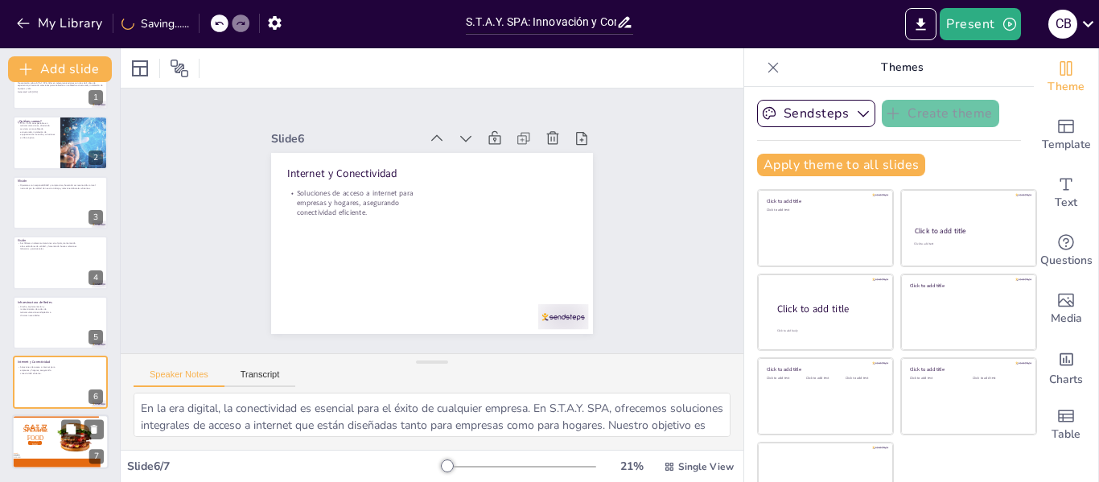
click at [59, 452] on div at bounding box center [75, 437] width 40 height 37
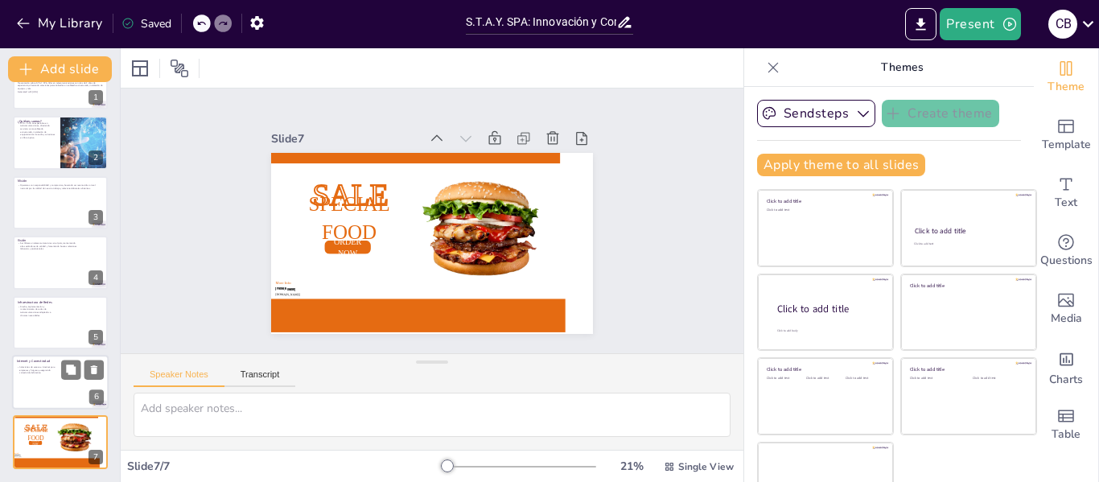
click at [66, 387] on div at bounding box center [60, 382] width 97 height 55
type textarea "En la era digital, la conectividad es esencial para el éxito de cualquier empre…"
